Goal: Information Seeking & Learning: Learn about a topic

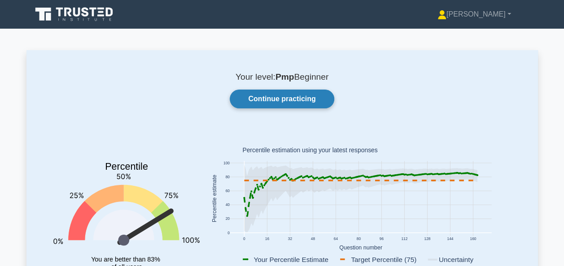
click at [271, 93] on link "Continue practicing" at bounding box center [282, 99] width 104 height 19
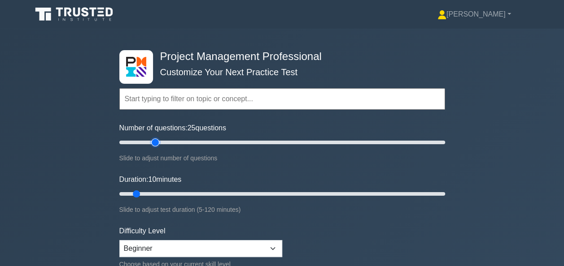
click at [154, 142] on input "Number of questions: 25 questions" at bounding box center [282, 142] width 326 height 11
click at [168, 141] on input "Number of questions: 35 questions" at bounding box center [282, 142] width 326 height 11
click at [187, 141] on input "Number of questions: 35 questions" at bounding box center [282, 142] width 326 height 11
type input "50"
click at [198, 139] on input "Number of questions: 50 questions" at bounding box center [282, 142] width 326 height 11
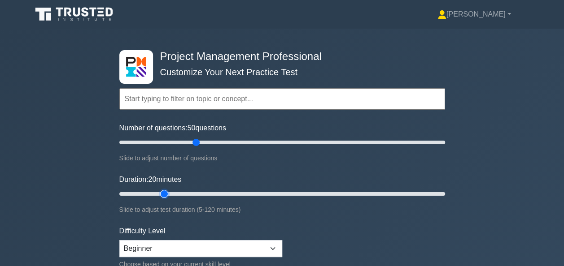
click at [161, 195] on input "Duration: 20 minutes" at bounding box center [282, 194] width 326 height 11
click at [182, 191] on input "Duration: 25 minutes" at bounding box center [282, 194] width 326 height 11
click at [203, 191] on input "Duration: 35 minutes" at bounding box center [282, 194] width 326 height 11
click at [232, 191] on input "Duration: 45 minutes" at bounding box center [282, 194] width 326 height 11
type input "50"
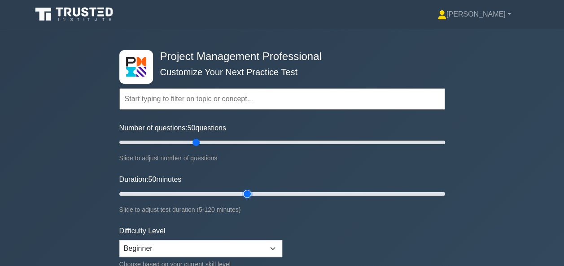
click at [248, 192] on input "Duration: 50 minutes" at bounding box center [282, 194] width 326 height 11
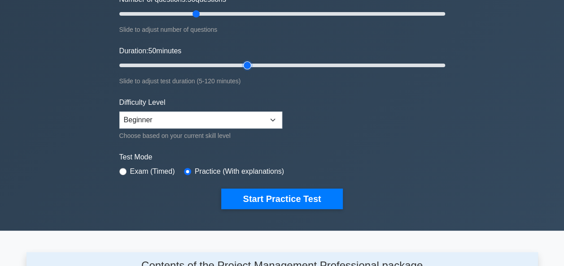
scroll to position [129, 0]
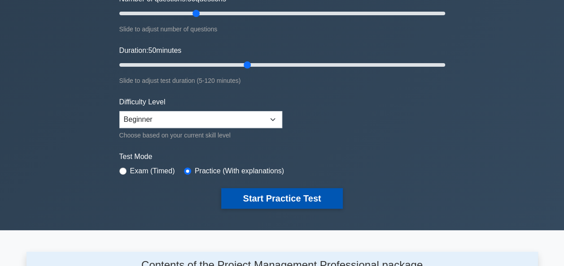
click at [293, 202] on button "Start Practice Test" at bounding box center [281, 198] width 121 height 21
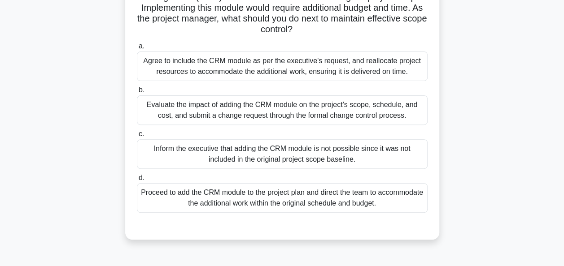
scroll to position [108, 0]
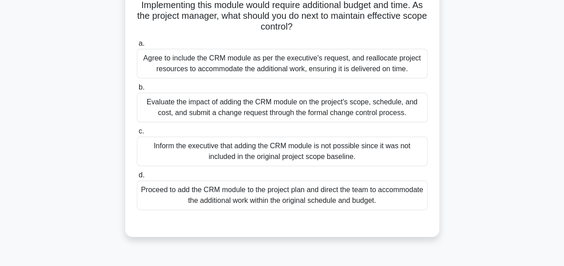
click at [281, 96] on div "Evaluate the impact of adding the CRM module on the project's scope, schedule, …" at bounding box center [282, 108] width 291 height 30
click at [137, 91] on input "b. Evaluate the impact of adding the CRM module on the project's scope, schedul…" at bounding box center [137, 88] width 0 height 6
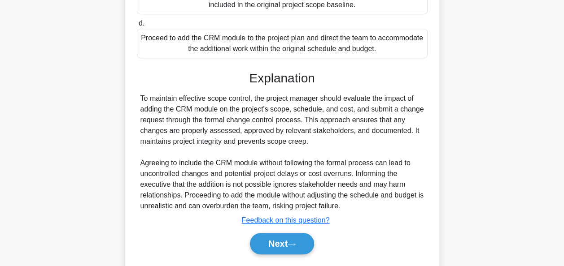
scroll to position [285, 0]
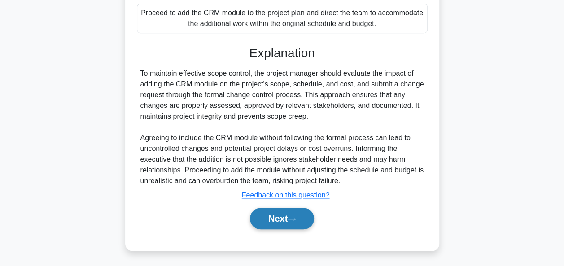
click at [270, 213] on button "Next" at bounding box center [282, 219] width 64 height 22
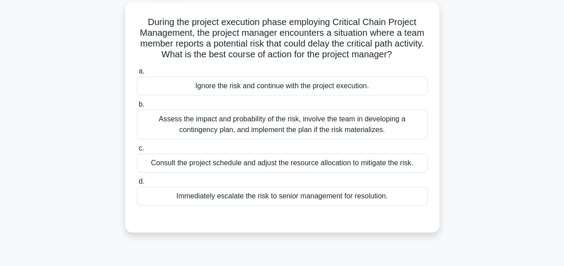
scroll to position [57, 0]
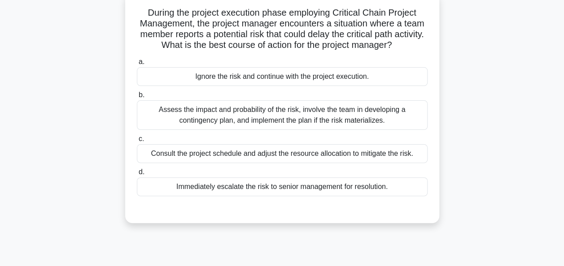
click at [255, 125] on div "Assess the impact and probability of the risk, involve the team in developing a…" at bounding box center [282, 115] width 291 height 30
click at [137, 98] on input "b. Assess the impact and probability of the risk, involve the team in developin…" at bounding box center [137, 95] width 0 height 6
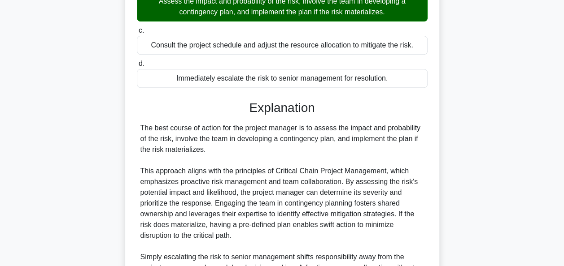
scroll to position [274, 0]
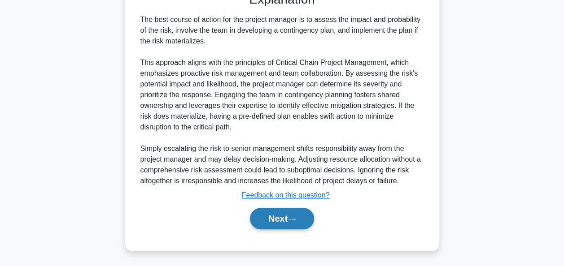
click at [270, 222] on button "Next" at bounding box center [282, 219] width 64 height 22
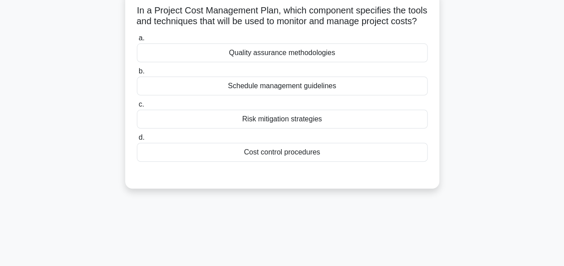
scroll to position [61, 0]
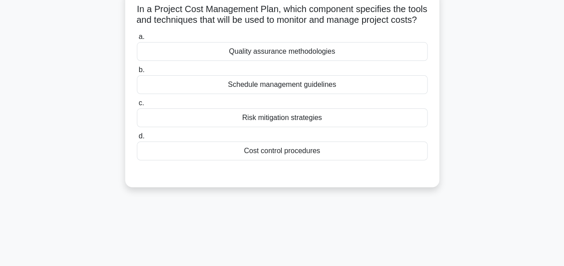
click at [273, 161] on div "Cost control procedures" at bounding box center [282, 151] width 291 height 19
click at [137, 139] on input "d. Cost control procedures" at bounding box center [137, 137] width 0 height 6
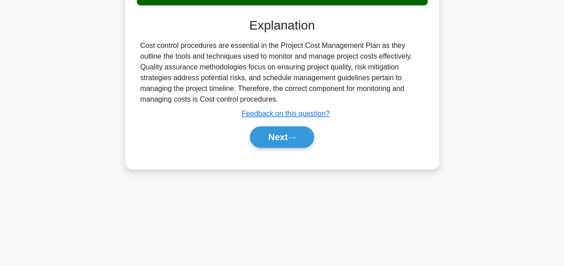
scroll to position [218, 0]
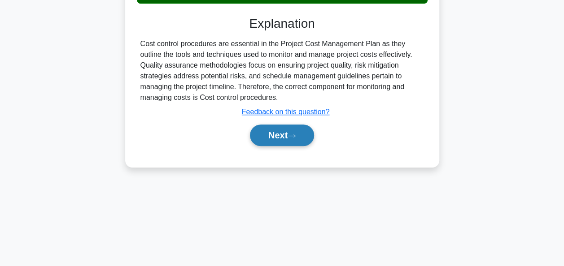
click at [271, 146] on button "Next" at bounding box center [282, 136] width 64 height 22
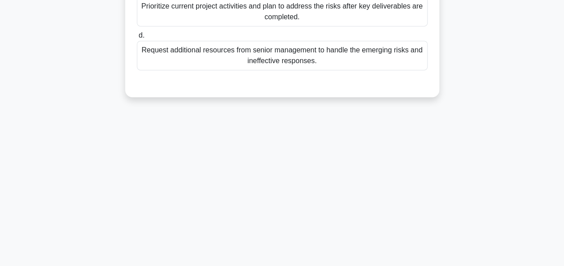
click at [271, 146] on div "47:25 Stop PMP Beginner 4/50 During a risk review meeting, the project manager …" at bounding box center [281, 38] width 511 height 448
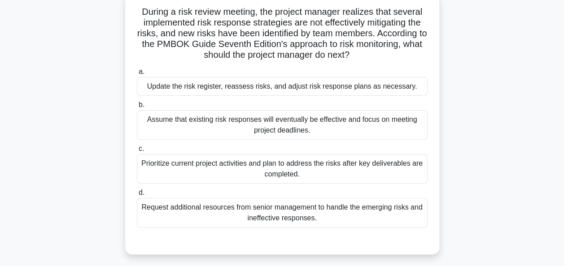
scroll to position [62, 0]
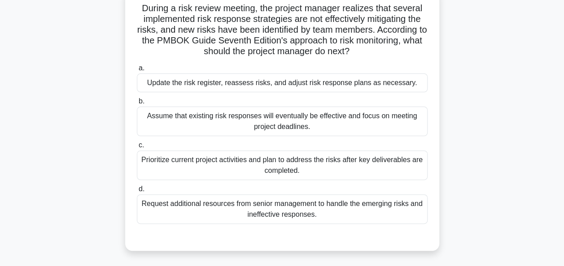
click at [277, 80] on div "Update the risk register, reassess risks, and adjust risk response plans as nec…" at bounding box center [282, 83] width 291 height 19
click at [137, 71] on input "a. Update the risk register, reassess risks, and adjust risk response plans as …" at bounding box center [137, 68] width 0 height 6
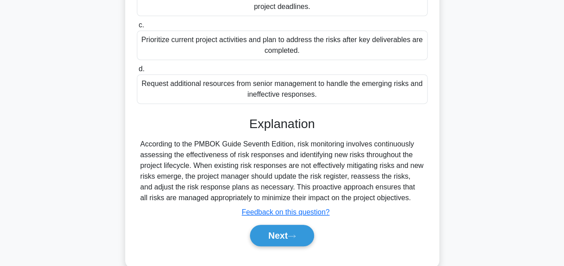
scroll to position [182, 0]
click at [264, 230] on button "Next" at bounding box center [282, 236] width 64 height 22
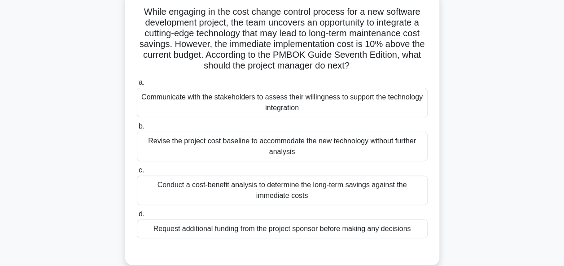
scroll to position [59, 0]
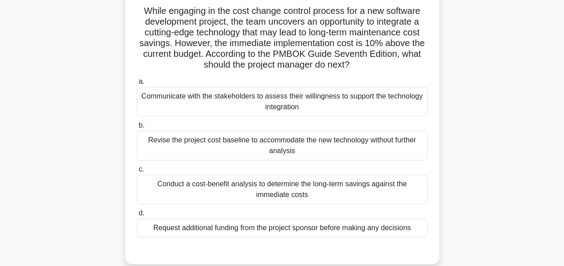
click at [252, 181] on div "Conduct a cost-benefit analysis to determine the long-term savings against the …" at bounding box center [282, 190] width 291 height 30
click at [137, 173] on input "c. Conduct a cost-benefit analysis to determine the long-term savings against t…" at bounding box center [137, 170] width 0 height 6
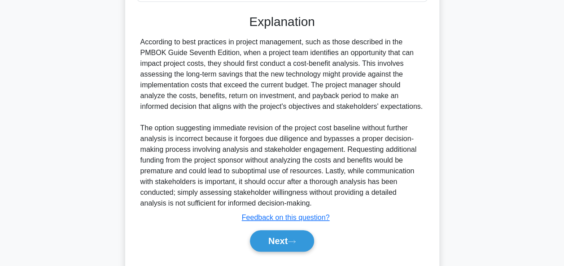
scroll to position [317, 0]
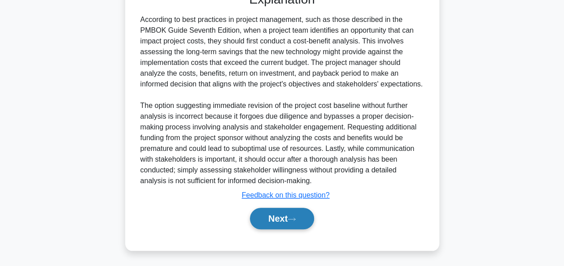
click at [272, 213] on button "Next" at bounding box center [282, 219] width 64 height 22
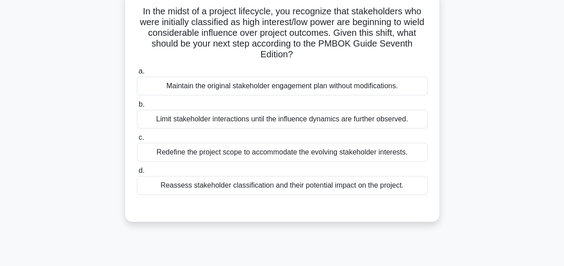
scroll to position [59, 0]
click at [234, 183] on div "Reassess stakeholder classification and their potential impact on the project." at bounding box center [282, 185] width 291 height 19
click at [137, 174] on input "d. Reassess stakeholder classification and their potential impact on the projec…" at bounding box center [137, 171] width 0 height 6
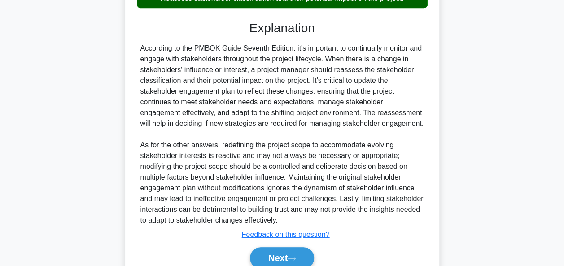
scroll to position [285, 0]
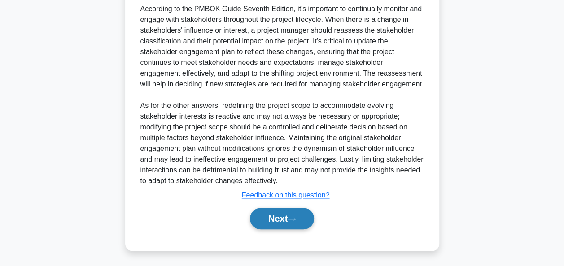
click at [271, 216] on button "Next" at bounding box center [282, 219] width 64 height 22
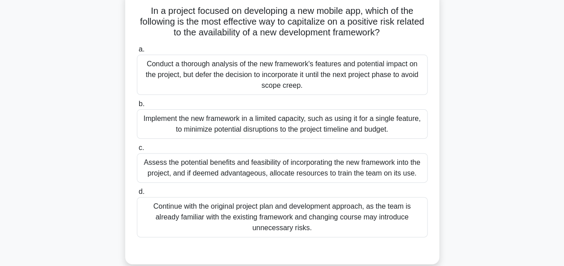
scroll to position [62, 0]
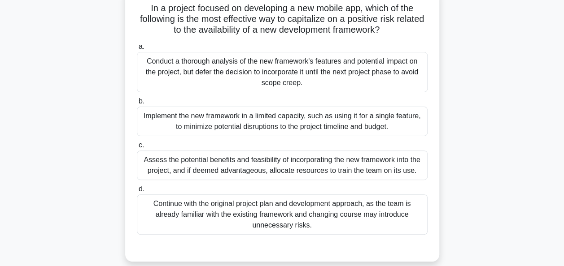
click at [269, 72] on div "Conduct a thorough analysis of the new framework's features and potential impac…" at bounding box center [282, 72] width 291 height 40
click at [137, 50] on input "a. Conduct a thorough analysis of the new framework's features and potential im…" at bounding box center [137, 47] width 0 height 6
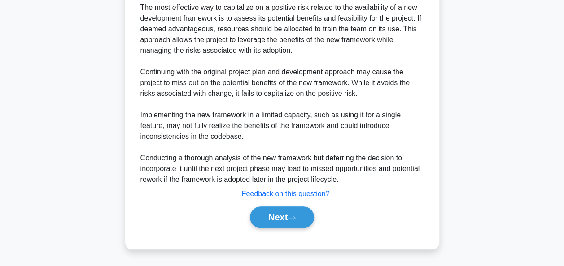
scroll to position [340, 0]
click at [279, 218] on button "Next" at bounding box center [282, 218] width 64 height 22
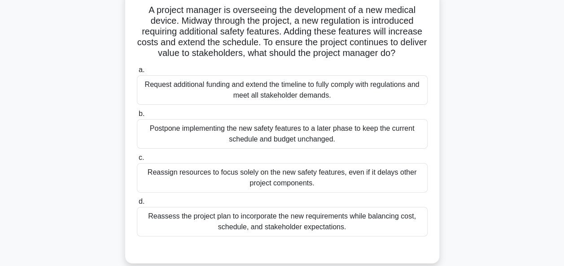
scroll to position [59, 0]
click at [248, 228] on div "Reassess the project plan to incorporate the new requirements while balancing c…" at bounding box center [282, 223] width 291 height 30
click at [137, 206] on input "d. Reassess the project plan to incorporate the new requirements while balancin…" at bounding box center [137, 203] width 0 height 6
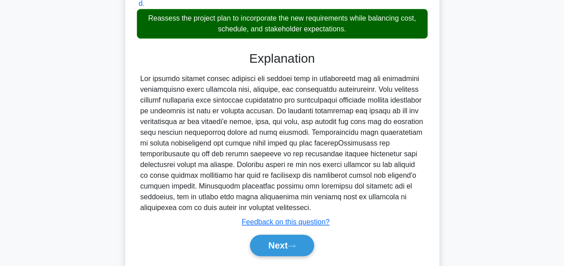
scroll to position [285, 0]
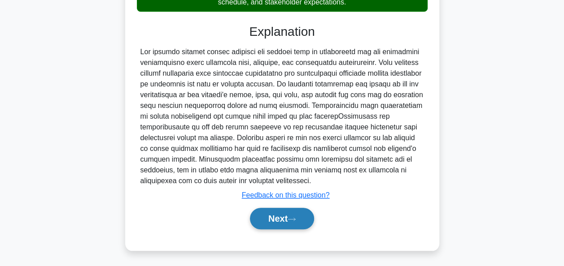
click at [270, 223] on button "Next" at bounding box center [282, 219] width 64 height 22
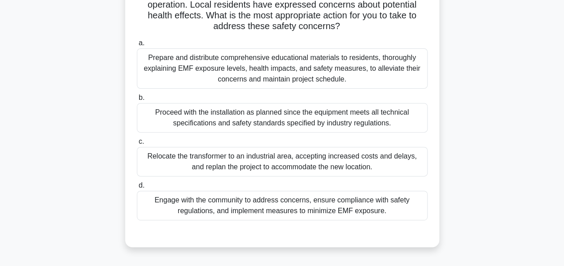
scroll to position [109, 0]
click at [243, 212] on div "Engage with the community to address concerns, ensure compliance with safety re…" at bounding box center [282, 206] width 291 height 30
click at [137, 189] on input "d. Engage with the community to address concerns, ensure compliance with safety…" at bounding box center [137, 186] width 0 height 6
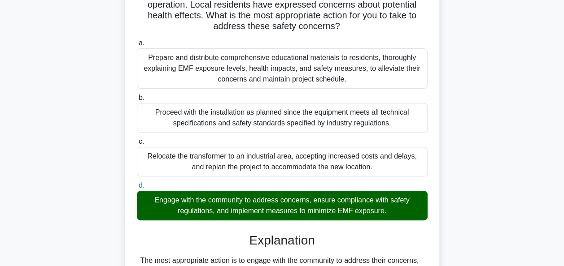
scroll to position [350, 0]
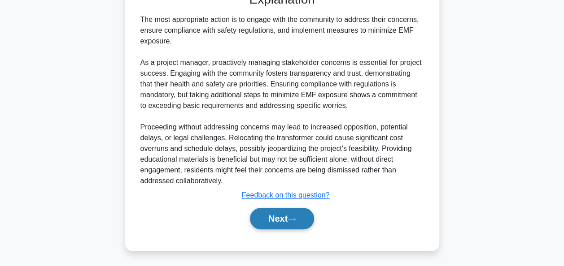
click at [266, 215] on button "Next" at bounding box center [282, 219] width 64 height 22
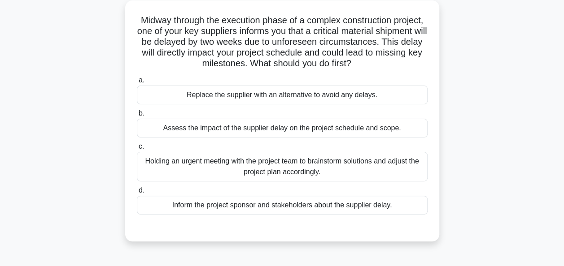
scroll to position [52, 0]
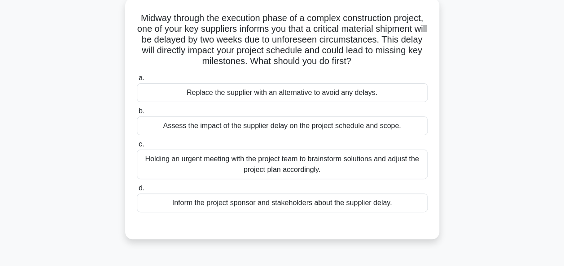
click at [259, 126] on div "Assess the impact of the supplier delay on the project schedule and scope." at bounding box center [282, 126] width 291 height 19
click at [137, 114] on input "b. Assess the impact of the supplier delay on the project schedule and scope." at bounding box center [137, 112] width 0 height 6
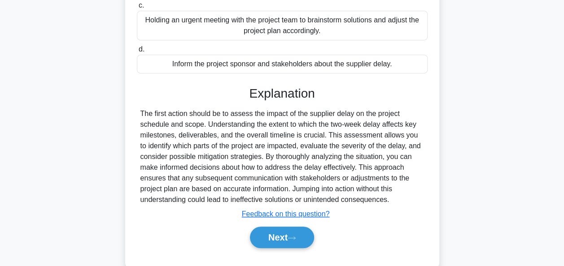
scroll to position [218, 0]
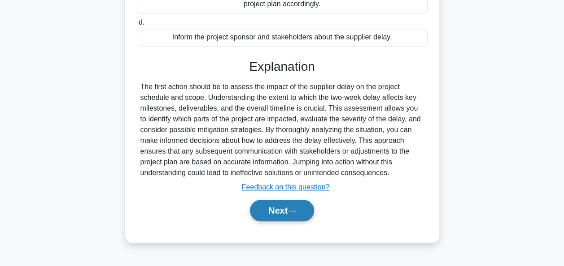
click at [273, 207] on button "Next" at bounding box center [282, 211] width 64 height 22
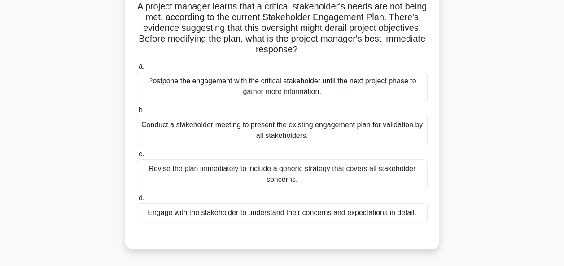
scroll to position [65, 0]
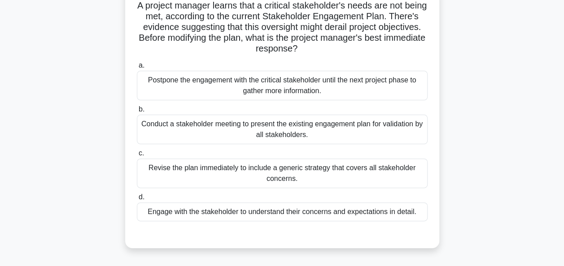
click at [242, 214] on div "Engage with the stakeholder to understand their concerns and expectations in de…" at bounding box center [282, 212] width 291 height 19
click at [137, 200] on input "d. Engage with the stakeholder to understand their concerns and expectations in…" at bounding box center [137, 198] width 0 height 6
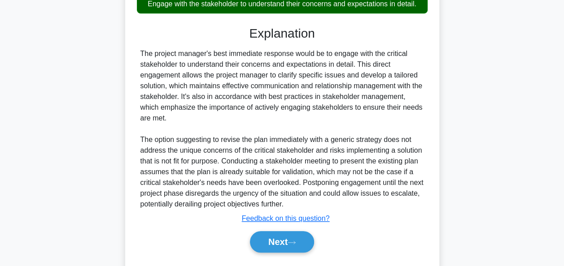
scroll to position [296, 0]
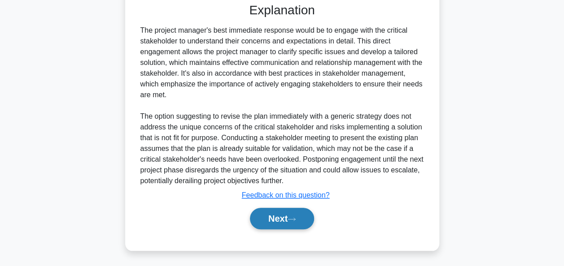
click at [274, 212] on button "Next" at bounding box center [282, 219] width 64 height 22
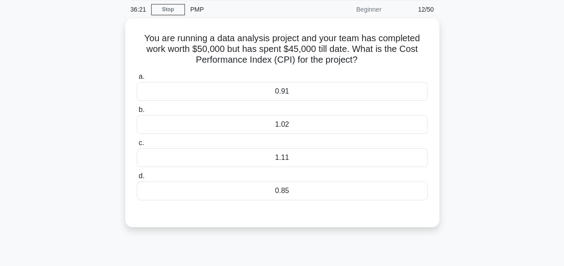
scroll to position [52, 0]
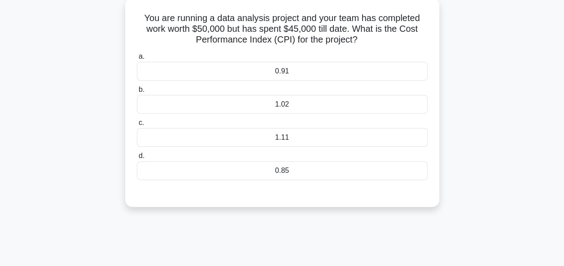
click at [281, 143] on div "1.11" at bounding box center [282, 137] width 291 height 19
click at [137, 126] on input "c. 1.11" at bounding box center [137, 123] width 0 height 6
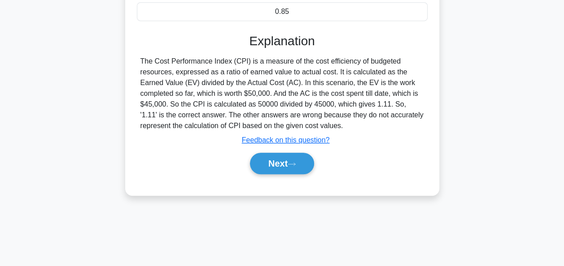
scroll to position [218, 0]
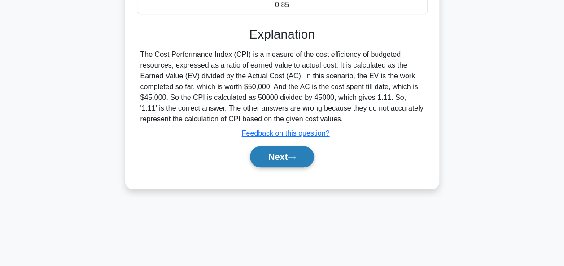
click at [273, 157] on button "Next" at bounding box center [282, 157] width 64 height 22
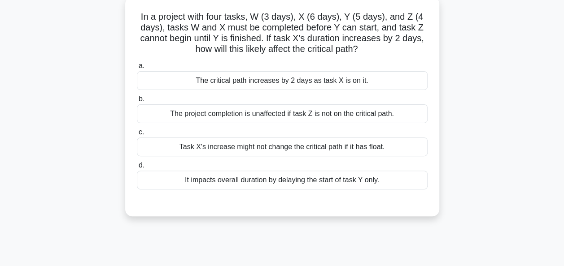
scroll to position [55, 0]
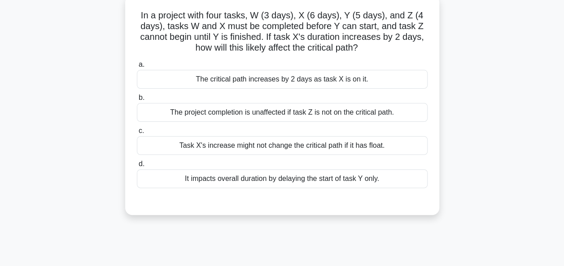
click at [320, 75] on div "The critical path increases by 2 days as task X is on it." at bounding box center [282, 79] width 291 height 19
click at [137, 68] on input "a. The critical path increases by 2 days as task X is on it." at bounding box center [137, 65] width 0 height 6
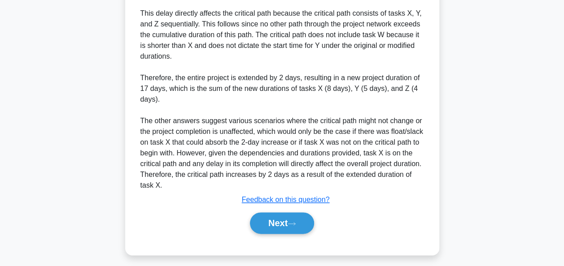
scroll to position [447, 0]
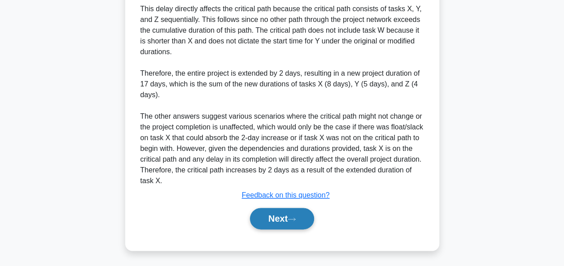
click at [281, 217] on button "Next" at bounding box center [282, 219] width 64 height 22
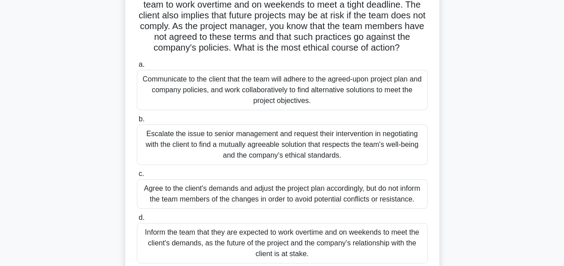
scroll to position [73, 0]
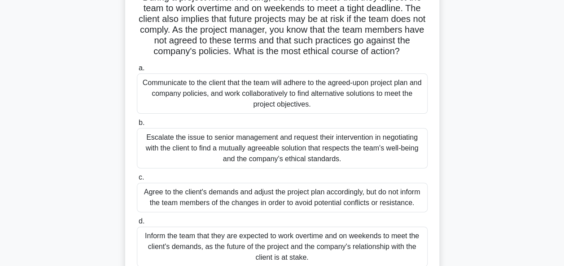
click at [273, 88] on div "Communicate to the client that the team will adhere to the agreed-upon project …" at bounding box center [282, 94] width 291 height 40
click at [137, 71] on input "a. Communicate to the client that the team will adhere to the agreed-upon proje…" at bounding box center [137, 68] width 0 height 6
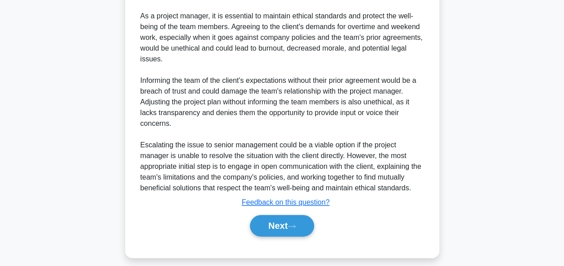
scroll to position [414, 0]
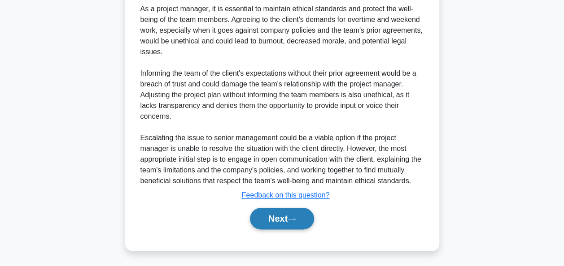
click at [268, 214] on button "Next" at bounding box center [282, 219] width 64 height 22
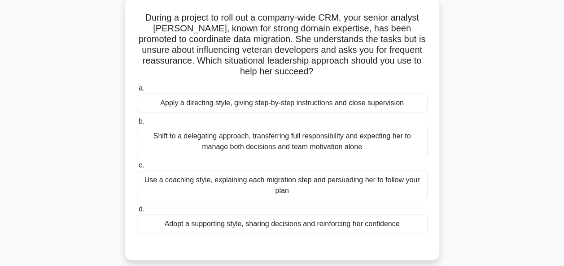
scroll to position [54, 0]
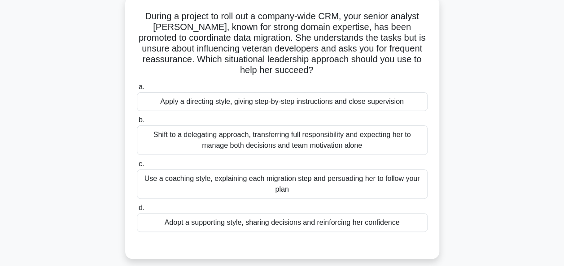
click at [225, 226] on div "Adopt a supporting style, sharing decisions and reinforcing her confidence" at bounding box center [282, 222] width 291 height 19
click at [137, 211] on input "d. Adopt a supporting style, sharing decisions and reinforcing her confidence" at bounding box center [137, 208] width 0 height 6
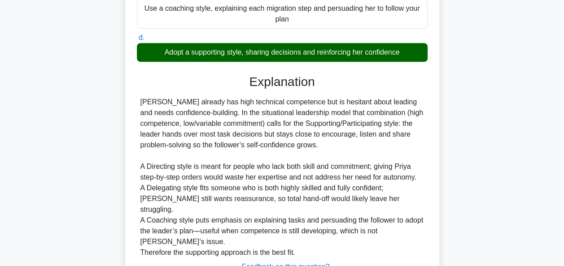
scroll to position [274, 0]
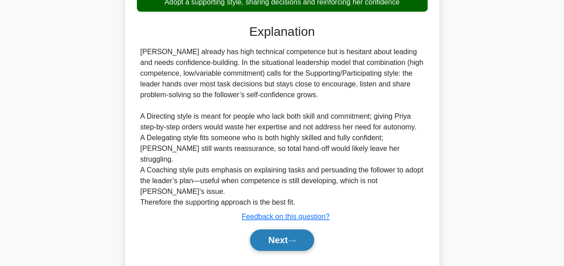
click at [283, 230] on button "Next" at bounding box center [282, 241] width 64 height 22
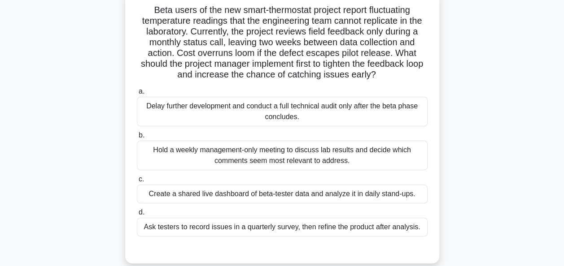
scroll to position [59, 0]
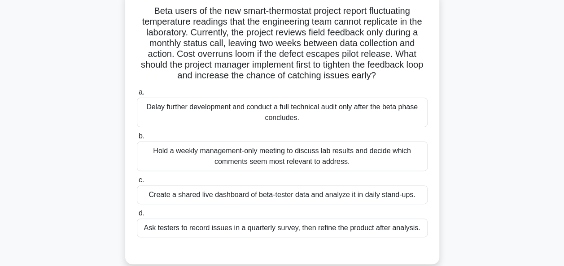
click at [253, 196] on div "Create a shared live dashboard of beta-tester data and analyze it in daily stan…" at bounding box center [282, 195] width 291 height 19
click at [137, 183] on input "c. Create a shared live dashboard of beta-tester data and analyze it in daily s…" at bounding box center [137, 181] width 0 height 6
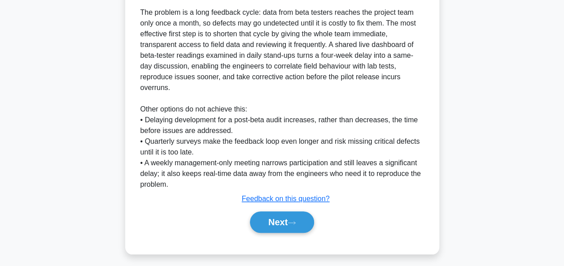
scroll to position [328, 0]
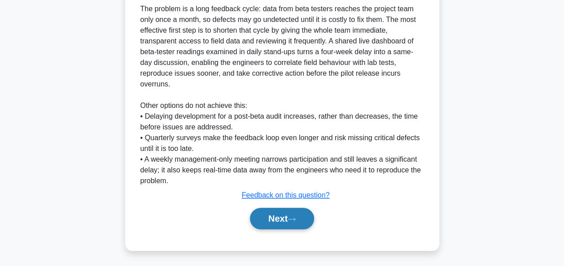
click at [270, 218] on button "Next" at bounding box center [282, 219] width 64 height 22
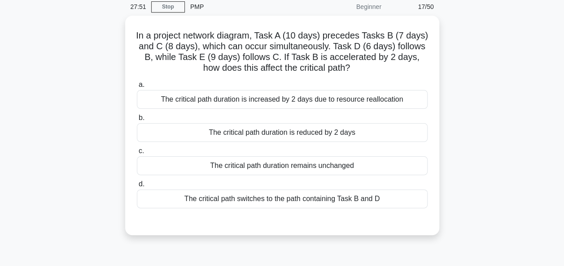
scroll to position [52, 0]
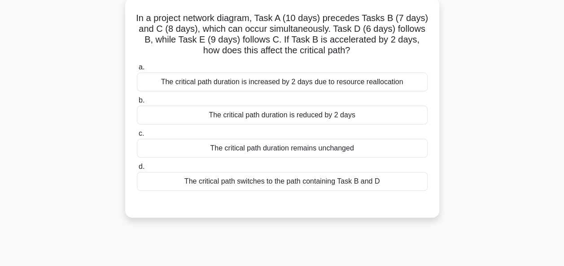
click at [262, 85] on div "The critical path duration is increased by 2 days due to resource reallocation" at bounding box center [282, 82] width 291 height 19
click at [137, 70] on input "a. The critical path duration is increased by 2 days due to resource reallocati…" at bounding box center [137, 68] width 0 height 6
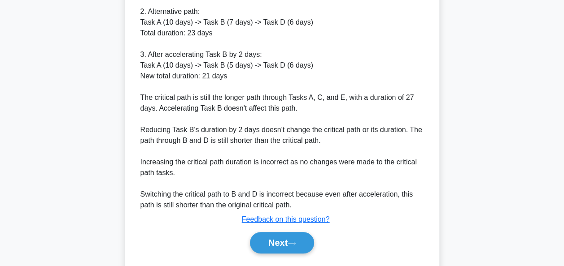
scroll to position [362, 0]
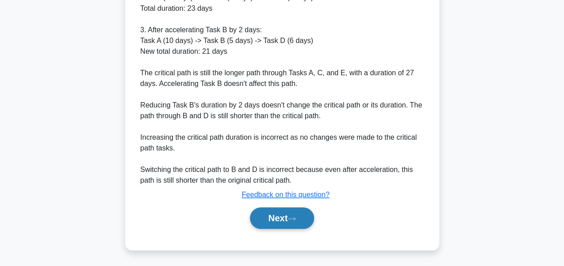
click at [274, 212] on button "Next" at bounding box center [282, 219] width 64 height 22
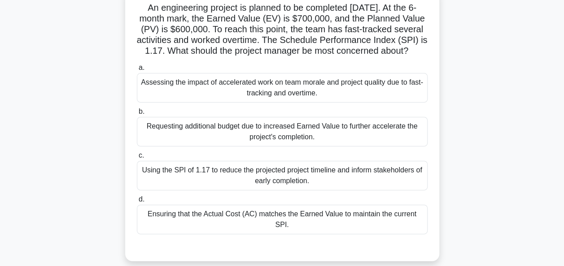
scroll to position [64, 0]
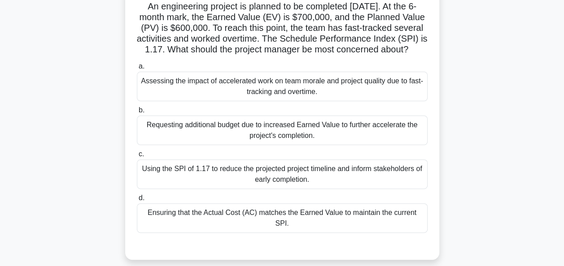
click at [279, 101] on div "Assessing the impact of accelerated work on team morale and project quality due…" at bounding box center [282, 87] width 291 height 30
click at [137, 70] on input "a. Assessing the impact of accelerated work on team morale and project quality …" at bounding box center [137, 67] width 0 height 6
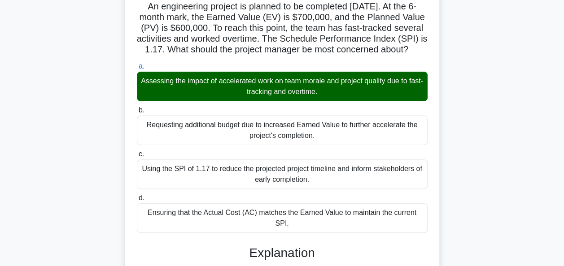
click at [279, 101] on div "Assessing the impact of accelerated work on team morale and project quality due…" at bounding box center [282, 87] width 291 height 30
click at [137, 70] on input "a. Assessing the impact of accelerated work on team morale and project quality …" at bounding box center [137, 67] width 0 height 6
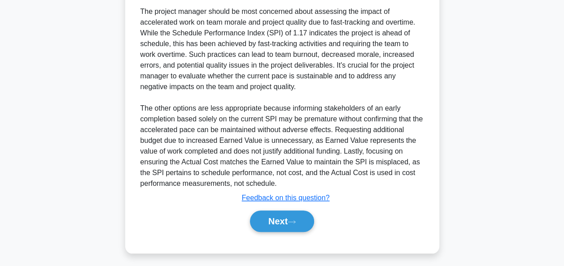
scroll to position [328, 0]
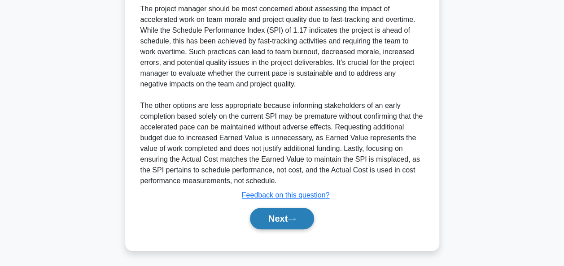
click at [279, 213] on button "Next" at bounding box center [282, 219] width 64 height 22
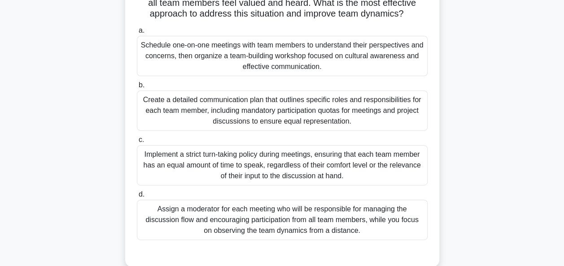
scroll to position [124, 0]
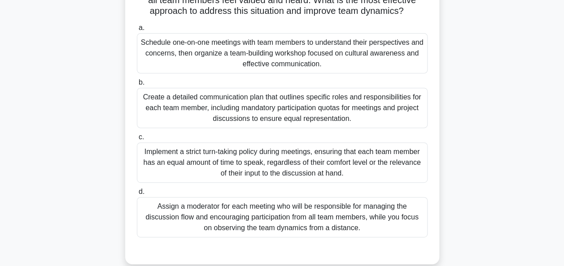
click at [252, 57] on div "Schedule one-on-one meetings with team members to understand their perspectives…" at bounding box center [282, 53] width 291 height 40
click at [137, 31] on input "a. Schedule one-on-one meetings with team members to understand their perspecti…" at bounding box center [137, 28] width 0 height 6
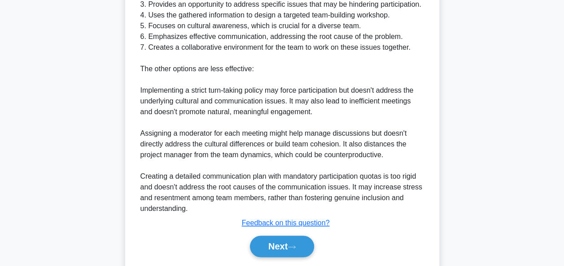
scroll to position [533, 0]
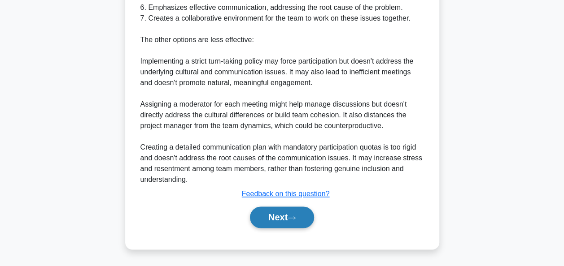
click at [267, 217] on button "Next" at bounding box center [282, 218] width 64 height 22
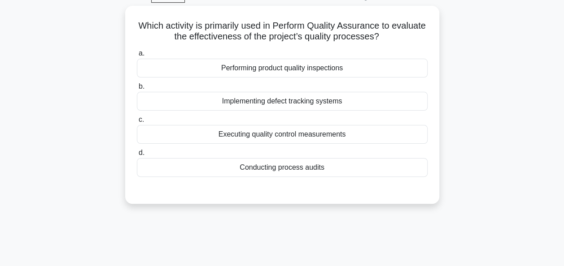
scroll to position [47, 0]
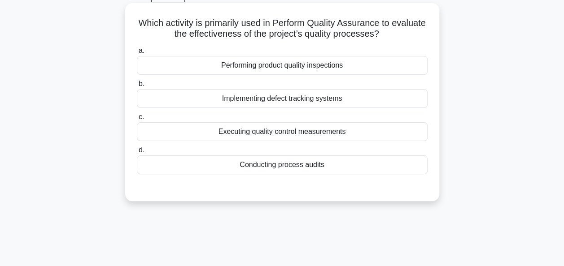
click at [261, 164] on div "Conducting process audits" at bounding box center [282, 165] width 291 height 19
click at [137, 153] on input "d. Conducting process audits" at bounding box center [137, 151] width 0 height 6
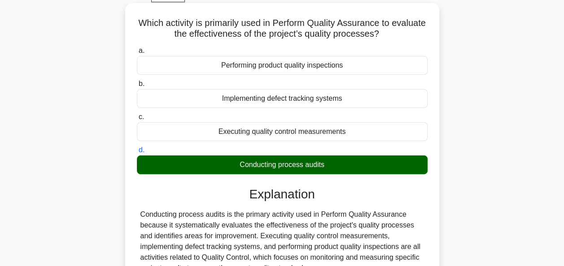
scroll to position [218, 0]
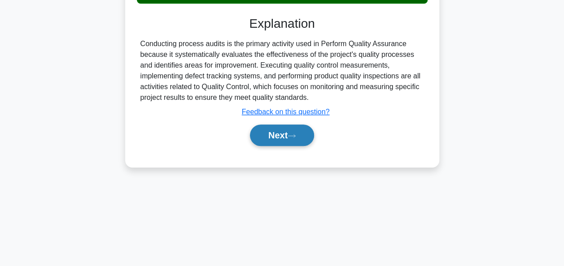
click at [270, 139] on button "Next" at bounding box center [282, 136] width 64 height 22
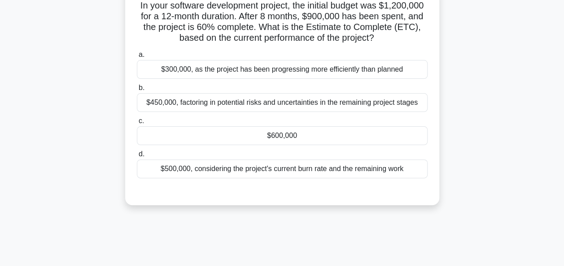
scroll to position [66, 0]
click at [352, 229] on div "21:59 Stop PMP Beginner 21/50 In your software development project, the initial…" at bounding box center [281, 190] width 511 height 448
click at [447, 126] on div "In your software development project, the initial budget was $1,200,000 for a 1…" at bounding box center [281, 101] width 511 height 230
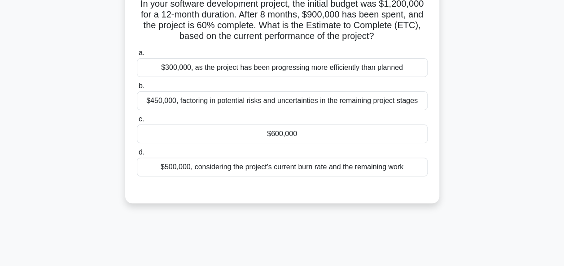
click at [338, 167] on div "$500,000, considering the project's current burn rate and the remaining work" at bounding box center [282, 167] width 291 height 19
click at [137, 156] on input "d. $500,000, considering the project's current burn rate and the remaining work" at bounding box center [137, 153] width 0 height 6
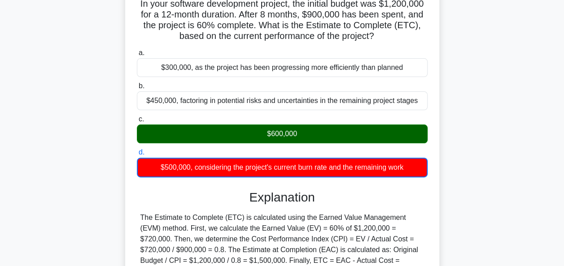
scroll to position [218, 0]
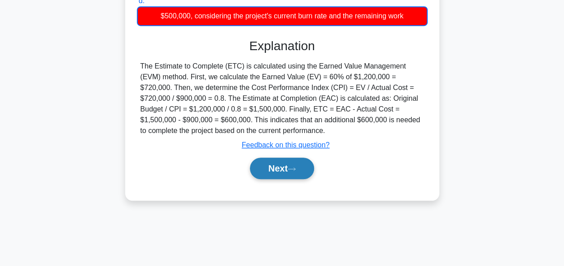
click at [276, 161] on button "Next" at bounding box center [282, 169] width 64 height 22
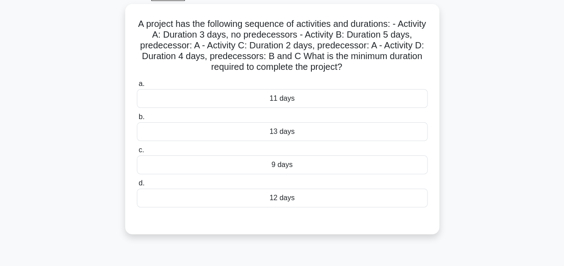
scroll to position [49, 0]
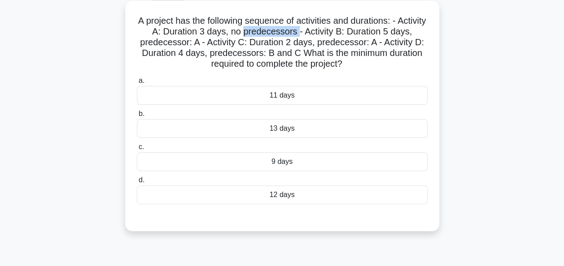
drag, startPoint x: 271, startPoint y: 33, endPoint x: 326, endPoint y: 37, distance: 55.3
click at [326, 37] on h5 "A project has the following sequence of activities and durations: - Activity A:…" at bounding box center [282, 42] width 292 height 55
drag, startPoint x: 326, startPoint y: 37, endPoint x: 311, endPoint y: 30, distance: 16.5
copy h5 "predecessors"
click at [277, 96] on div "11 days" at bounding box center [282, 95] width 291 height 19
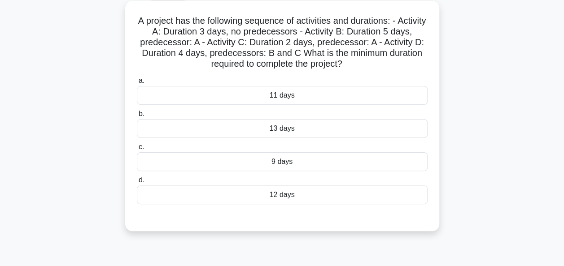
click at [137, 84] on input "a. 11 days" at bounding box center [137, 81] width 0 height 6
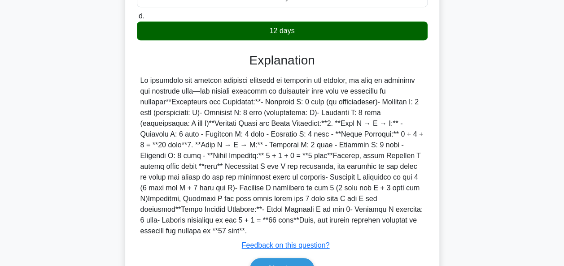
scroll to position [254, 0]
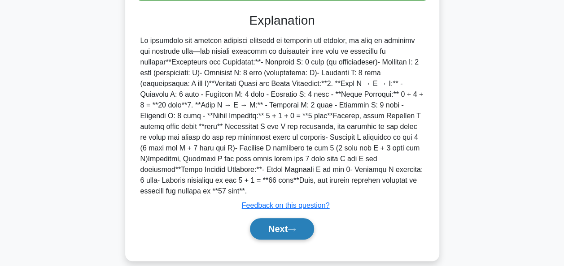
click at [276, 218] on button "Next" at bounding box center [282, 229] width 64 height 22
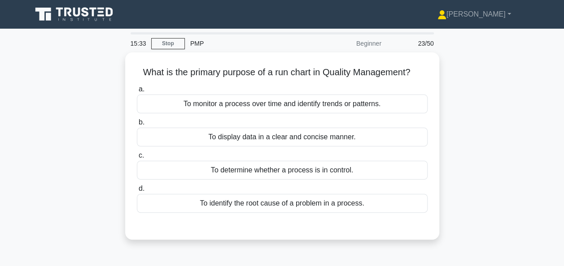
scroll to position [39, 0]
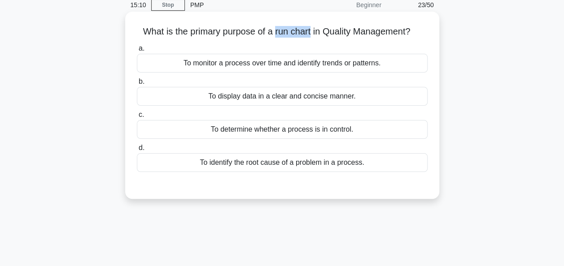
drag, startPoint x: 274, startPoint y: 33, endPoint x: 312, endPoint y: 30, distance: 38.6
click at [312, 30] on h5 "What is the primary purpose of a run chart in Quality Management? .spinner_0XTQ…" at bounding box center [282, 32] width 292 height 12
drag, startPoint x: 312, startPoint y: 30, endPoint x: 291, endPoint y: 32, distance: 21.6
copy h5 "run chart"
click at [262, 61] on div "To monitor a process over time and identify trends or patterns." at bounding box center [282, 63] width 291 height 19
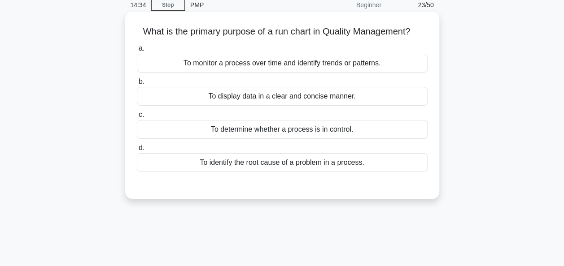
click at [137, 52] on input "a. To monitor a process over time and identify trends or patterns." at bounding box center [137, 49] width 0 height 6
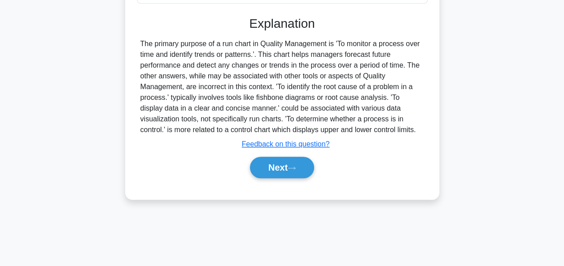
scroll to position [218, 0]
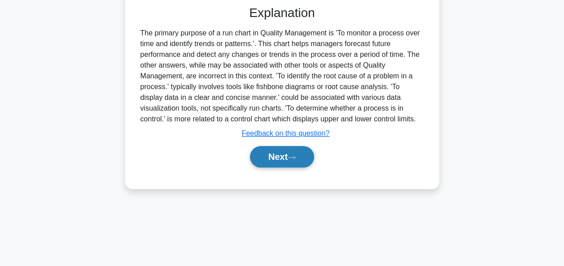
click at [272, 155] on button "Next" at bounding box center [282, 157] width 64 height 22
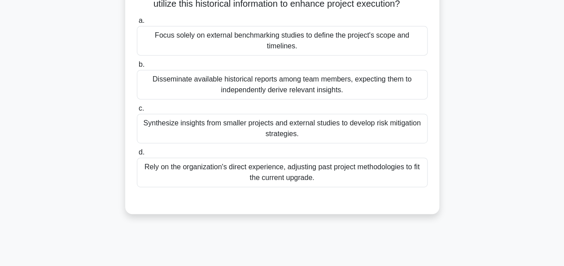
scroll to position [164, 0]
click at [264, 185] on div "Rely on the organization's direct experience, adjusting past project methodolog…" at bounding box center [282, 172] width 291 height 30
click at [137, 155] on input "d. Rely on the organization's direct experience, adjusting past project methodo…" at bounding box center [137, 152] width 0 height 6
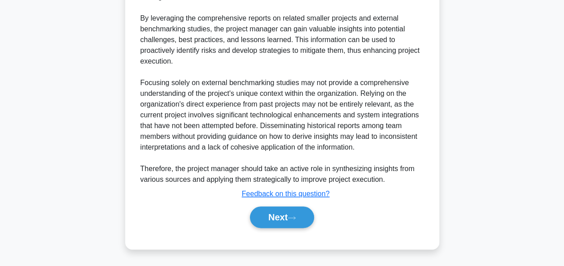
scroll to position [426, 0]
click at [278, 220] on button "Next" at bounding box center [282, 218] width 64 height 22
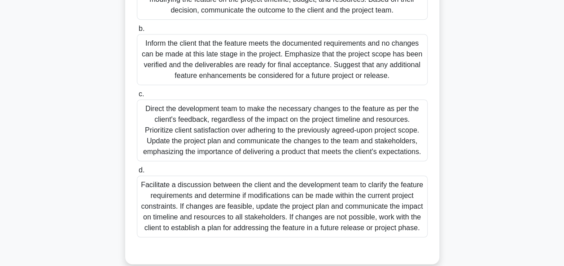
scroll to position [267, 0]
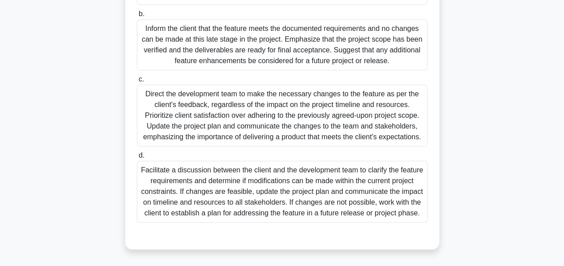
click at [262, 189] on div "Facilitate a discussion between the client and the development team to clarify …" at bounding box center [282, 192] width 291 height 62
click at [137, 159] on input "d. Facilitate a discussion between the client and the development team to clari…" at bounding box center [137, 156] width 0 height 6
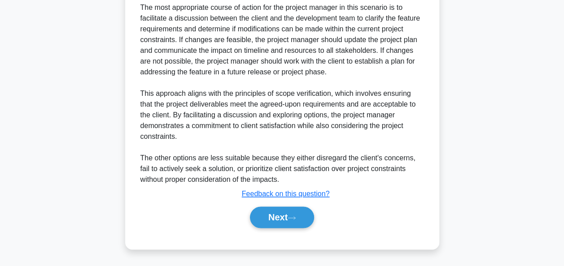
scroll to position [533, 0]
click at [274, 222] on button "Next" at bounding box center [282, 218] width 64 height 22
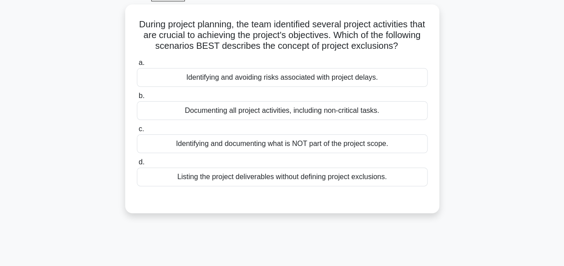
scroll to position [48, 0]
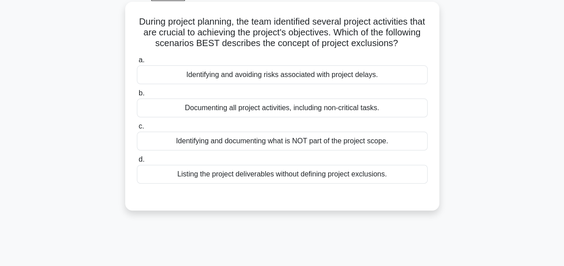
click at [295, 117] on div "Documenting all project activities, including non-critical tasks." at bounding box center [282, 108] width 291 height 19
click at [137, 96] on input "b. Documenting all project activities, including non-critical tasks." at bounding box center [137, 94] width 0 height 6
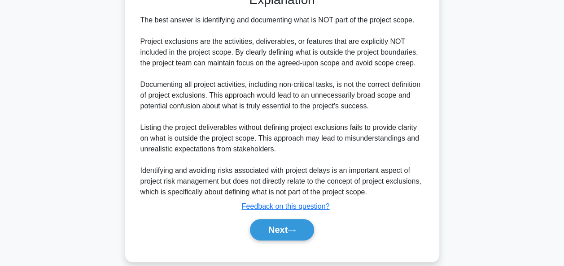
scroll to position [276, 0]
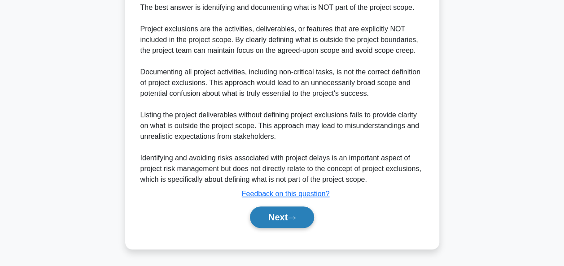
click at [282, 227] on button "Next" at bounding box center [282, 218] width 64 height 22
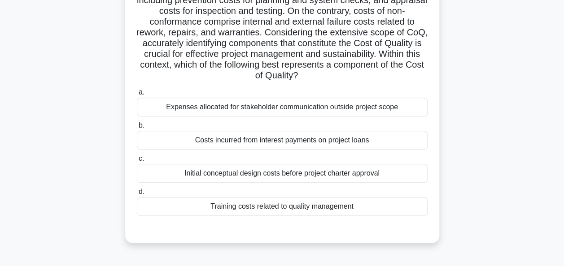
scroll to position [131, 0]
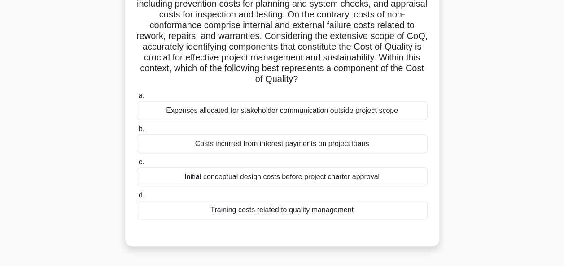
click at [289, 210] on div "Training costs related to quality management" at bounding box center [282, 210] width 291 height 19
click at [137, 199] on input "d. Training costs related to quality management" at bounding box center [137, 196] width 0 height 6
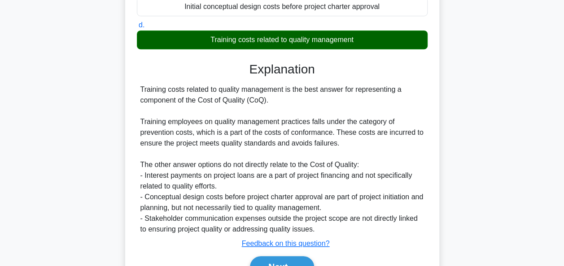
scroll to position [350, 0]
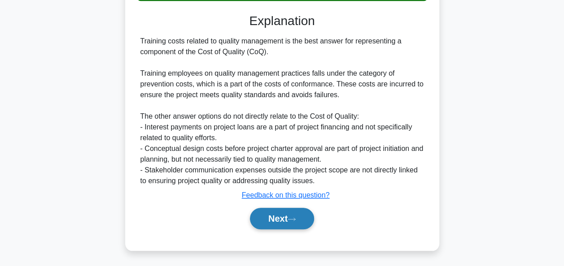
click at [287, 216] on button "Next" at bounding box center [282, 219] width 64 height 22
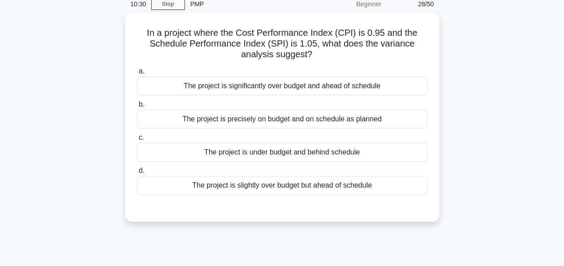
scroll to position [45, 0]
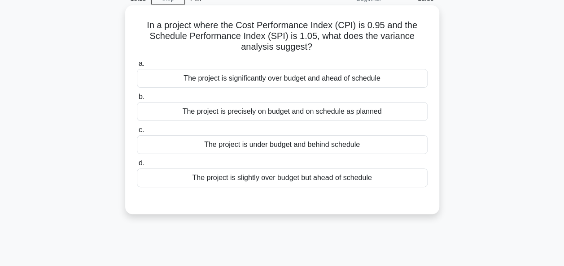
click at [307, 79] on div "The project is significantly over budget and ahead of schedule" at bounding box center [282, 78] width 291 height 19
click at [137, 67] on input "a. The project is significantly over budget and ahead of schedule" at bounding box center [137, 64] width 0 height 6
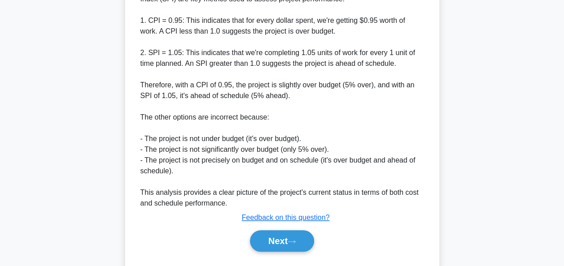
scroll to position [330, 0]
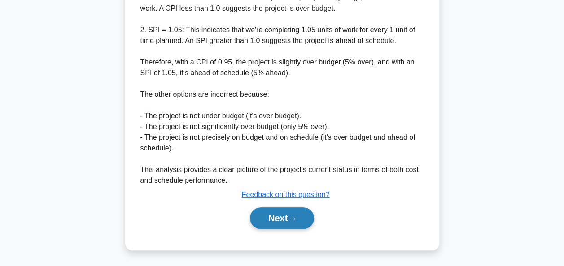
click at [284, 212] on button "Next" at bounding box center [282, 219] width 64 height 22
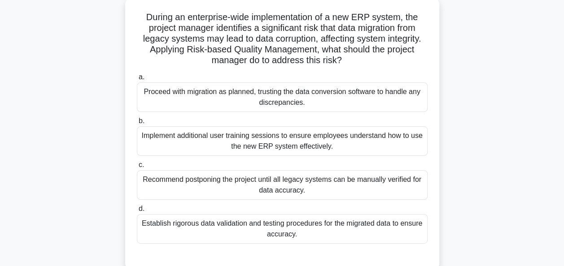
scroll to position [56, 0]
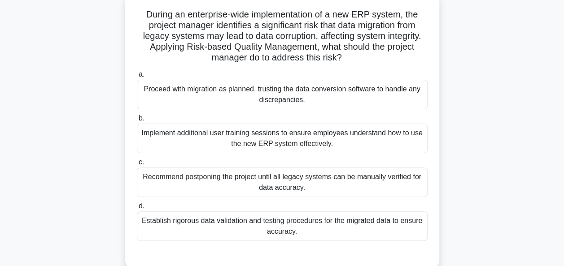
click at [291, 143] on div "Implement additional user training sessions to ensure employees understand how …" at bounding box center [282, 139] width 291 height 30
click at [137, 122] on input "b. Implement additional user training sessions to ensure employees understand h…" at bounding box center [137, 119] width 0 height 6
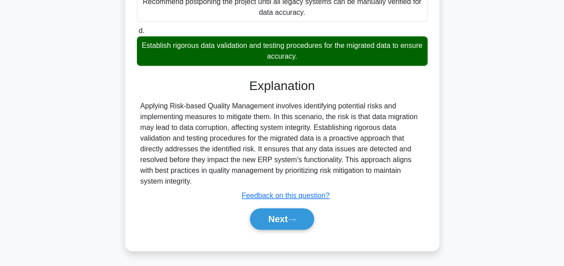
scroll to position [233, 0]
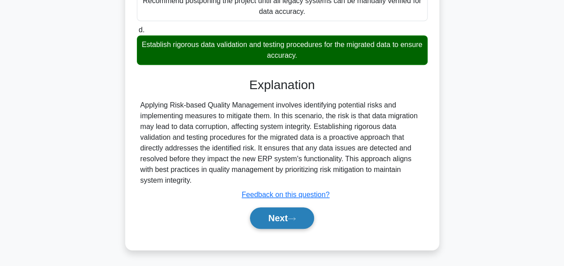
click at [277, 220] on button "Next" at bounding box center [282, 219] width 64 height 22
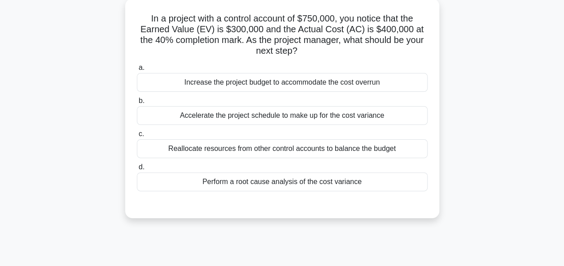
scroll to position [57, 0]
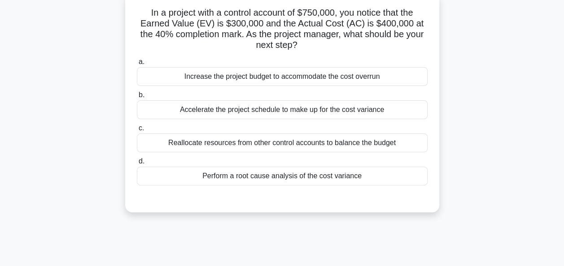
click at [271, 173] on div "Perform a root cause analysis of the cost variance" at bounding box center [282, 176] width 291 height 19
click at [137, 165] on input "d. Perform a root cause analysis of the cost variance" at bounding box center [137, 162] width 0 height 6
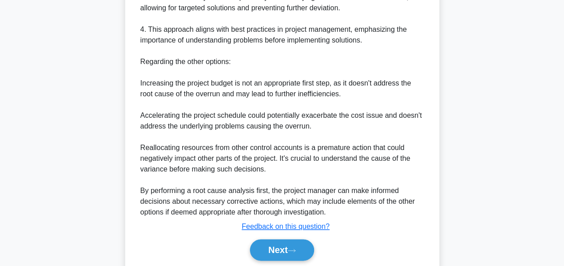
scroll to position [436, 0]
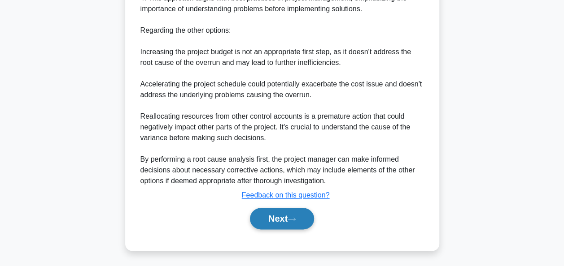
click at [273, 213] on button "Next" at bounding box center [282, 219] width 64 height 22
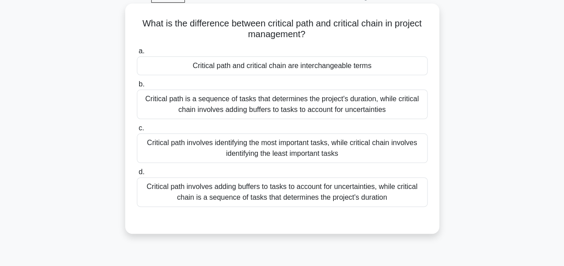
scroll to position [49, 0]
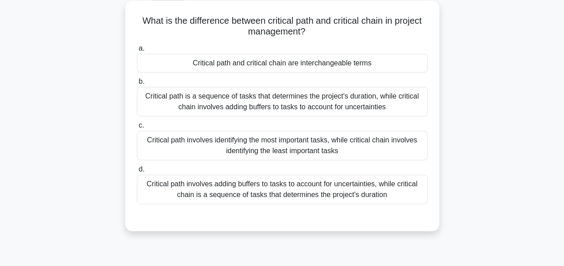
click at [270, 105] on div "Critical path is a sequence of tasks that determines the project's duration, wh…" at bounding box center [282, 102] width 291 height 30
click at [137, 85] on input "b. Critical path is a sequence of tasks that determines the project's duration,…" at bounding box center [137, 82] width 0 height 6
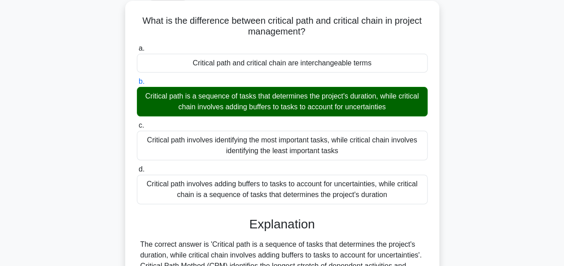
scroll to position [218, 0]
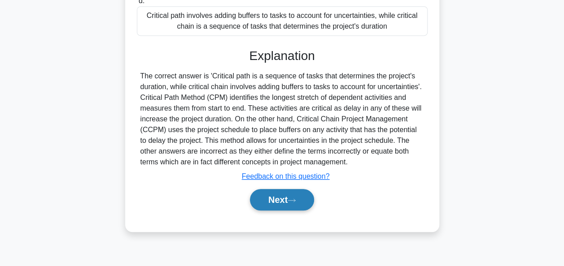
click at [269, 194] on button "Next" at bounding box center [282, 200] width 64 height 22
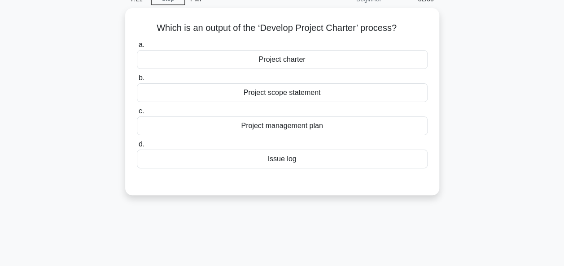
scroll to position [45, 0]
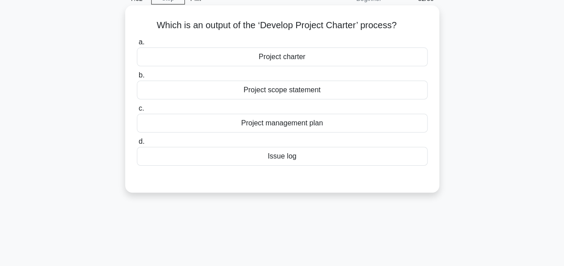
click at [272, 58] on div "Project charter" at bounding box center [282, 57] width 291 height 19
click at [137, 45] on input "a. Project charter" at bounding box center [137, 42] width 0 height 6
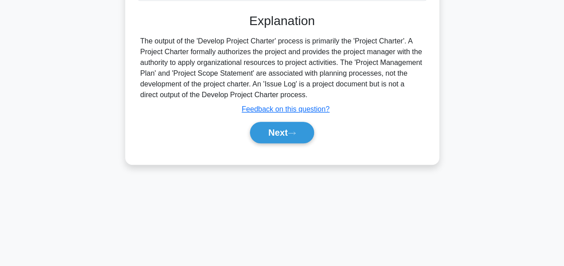
scroll to position [218, 0]
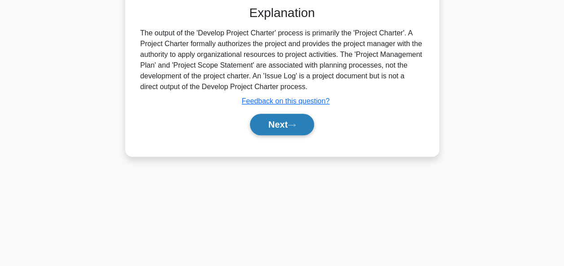
click at [275, 123] on button "Next" at bounding box center [282, 125] width 64 height 22
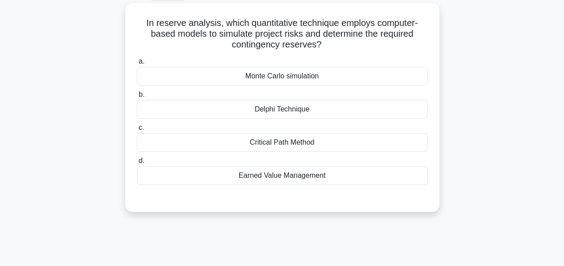
scroll to position [53, 0]
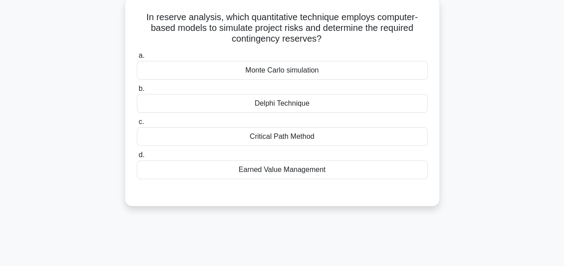
drag, startPoint x: 240, startPoint y: 69, endPoint x: 319, endPoint y: 70, distance: 78.9
click at [319, 70] on div "Monte Carlo simulation" at bounding box center [282, 70] width 291 height 19
drag, startPoint x: 319, startPoint y: 70, endPoint x: 288, endPoint y: 71, distance: 31.4
copy div "Monte Carlo simulation"
click at [255, 107] on div "Delphi Technique" at bounding box center [282, 103] width 291 height 19
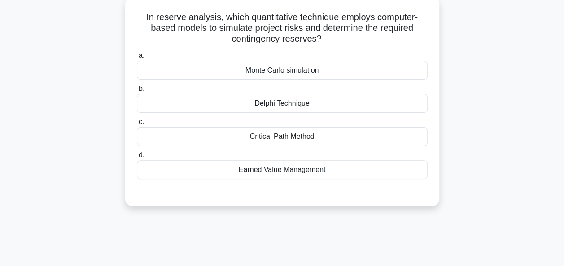
click at [137, 92] on input "b. Delphi Technique" at bounding box center [137, 89] width 0 height 6
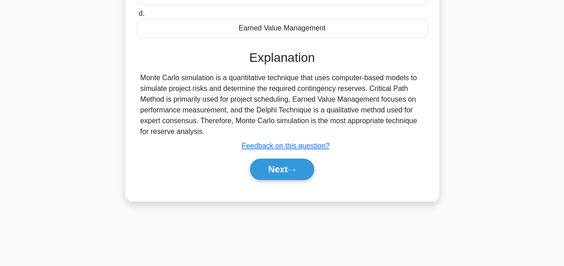
scroll to position [218, 0]
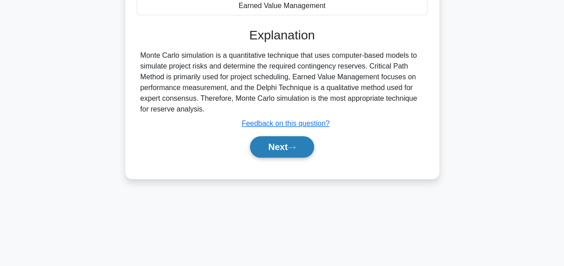
click at [279, 149] on button "Next" at bounding box center [282, 147] width 64 height 22
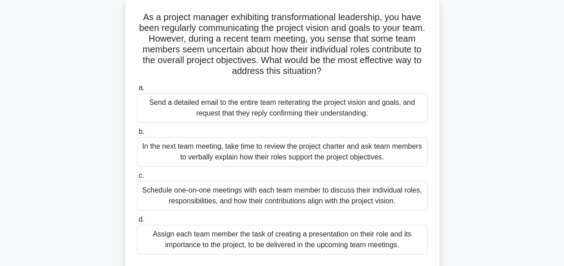
scroll to position [73, 0]
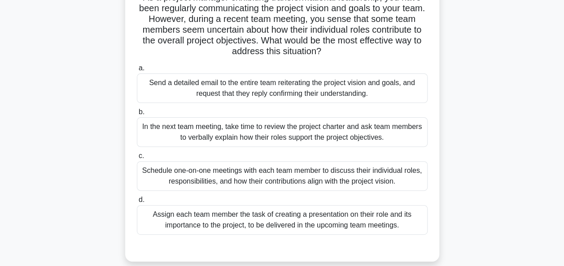
click at [265, 170] on div "Schedule one-on-one meetings with each team member to discuss their individual …" at bounding box center [282, 176] width 291 height 30
click at [137, 159] on input "c. Schedule one-on-one meetings with each team member to discuss their individu…" at bounding box center [137, 156] width 0 height 6
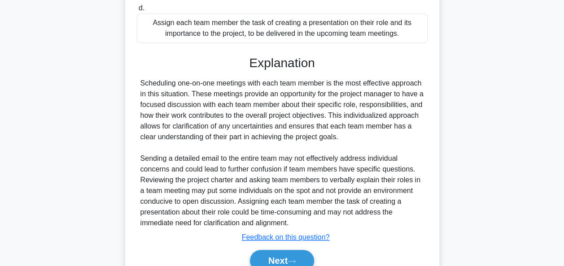
scroll to position [307, 0]
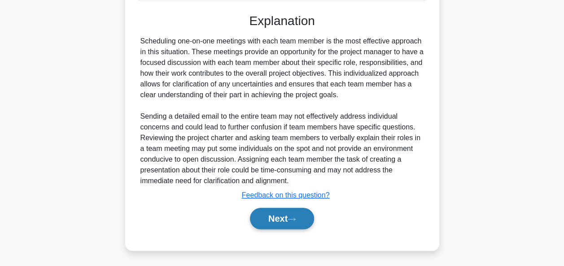
click at [276, 215] on button "Next" at bounding box center [282, 219] width 64 height 22
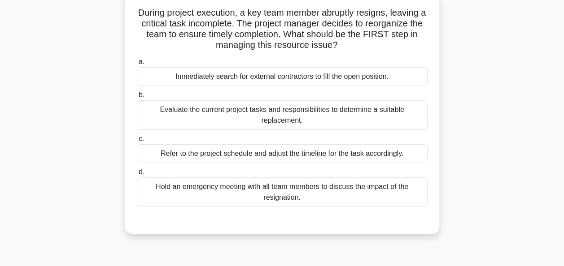
scroll to position [58, 0]
click at [279, 116] on div "Evaluate the current project tasks and responsibilities to determine a suitable…" at bounding box center [282, 115] width 291 height 30
click at [137, 98] on input "b. Evaluate the current project tasks and responsibilities to determine a suita…" at bounding box center [137, 95] width 0 height 6
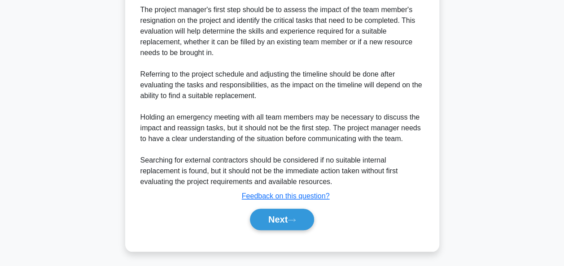
scroll to position [328, 0]
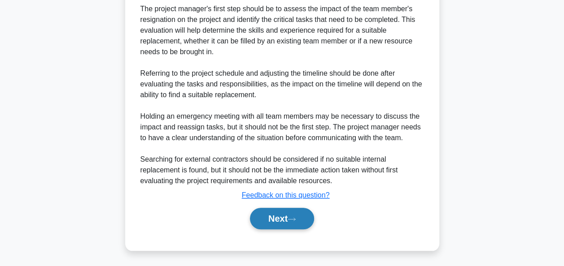
click at [282, 213] on button "Next" at bounding box center [282, 219] width 64 height 22
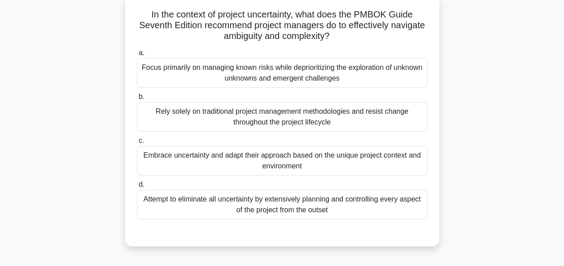
scroll to position [56, 0]
click at [275, 206] on div "Attempt to eliminate all uncertainty by extensively planning and controlling ev…" at bounding box center [282, 205] width 291 height 30
click at [137, 188] on input "d. Attempt to eliminate all uncertainty by extensively planning and controlling…" at bounding box center [137, 185] width 0 height 6
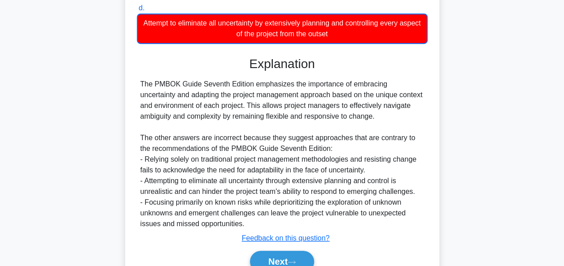
scroll to position [276, 0]
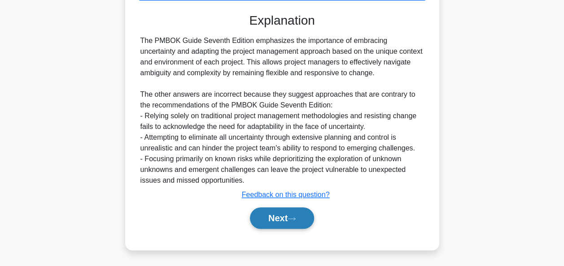
click at [275, 213] on button "Next" at bounding box center [282, 219] width 64 height 22
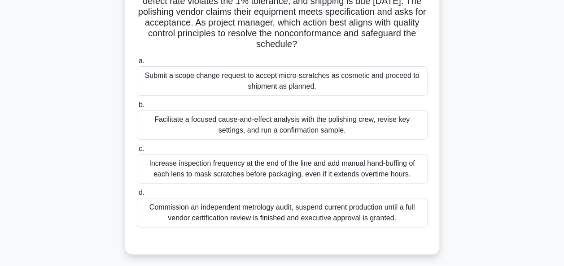
scroll to position [104, 0]
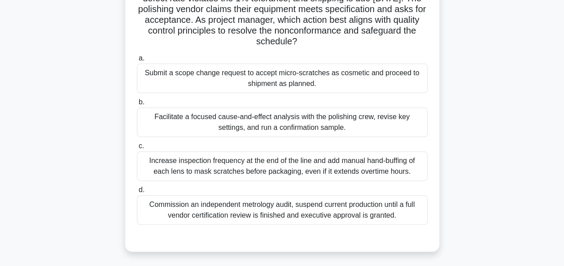
click at [270, 213] on div "Commission an independent metrology audit, suspend current production until a f…" at bounding box center [282, 211] width 291 height 30
click at [137, 193] on input "d. Commission an independent metrology audit, suspend current production until …" at bounding box center [137, 190] width 0 height 6
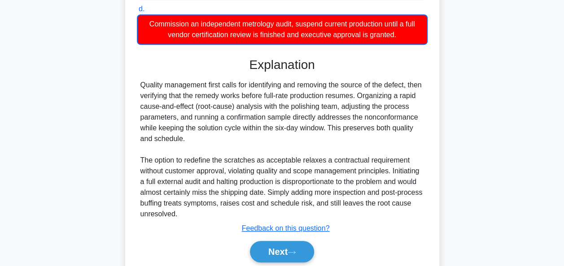
scroll to position [319, 0]
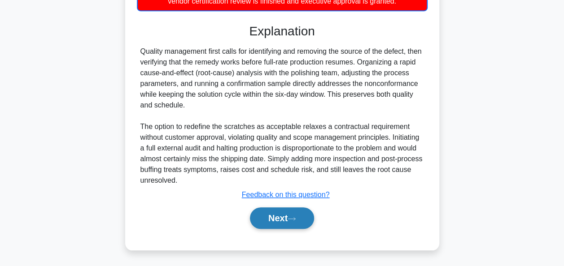
click at [274, 218] on button "Next" at bounding box center [282, 219] width 64 height 22
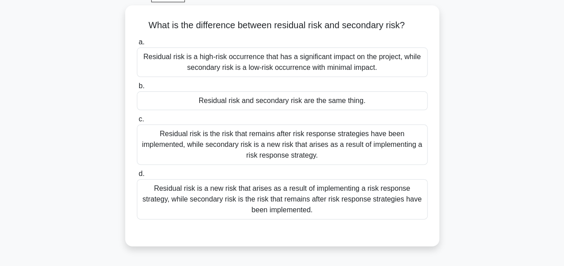
scroll to position [46, 0]
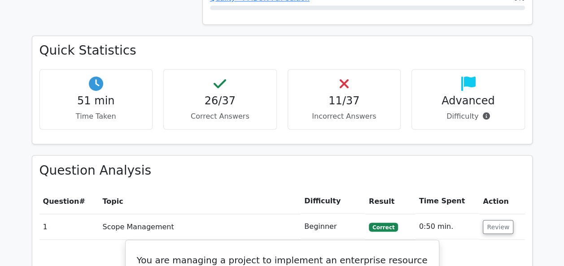
scroll to position [679, 0]
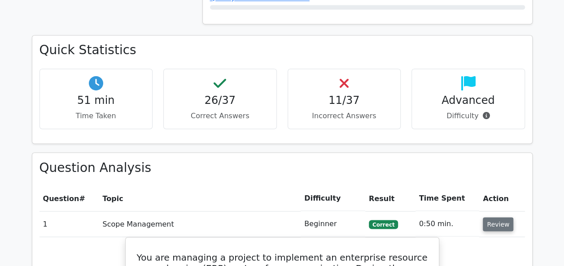
click at [496, 223] on button "Review" at bounding box center [498, 224] width 30 height 14
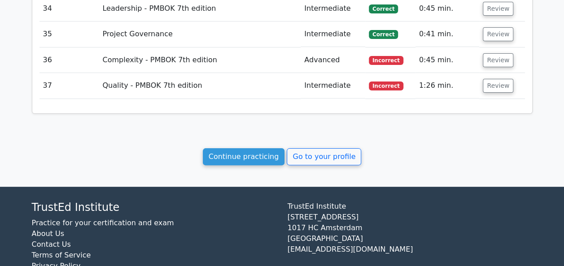
scroll to position [1746, 0]
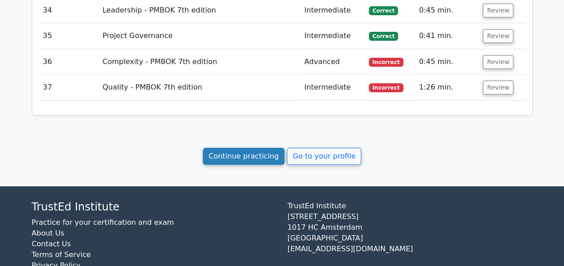
click at [235, 148] on link "Continue practicing" at bounding box center [244, 156] width 82 height 17
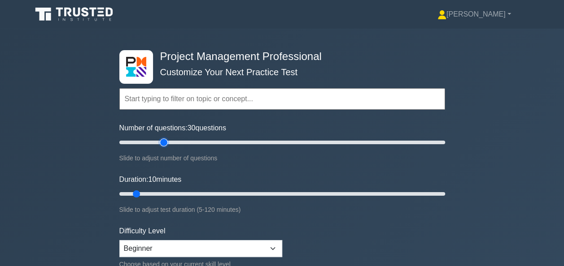
type input "30"
click at [166, 141] on input "Number of questions: 30 questions" at bounding box center [282, 142] width 326 height 11
click at [161, 191] on input "Duration: 20 minutes" at bounding box center [282, 194] width 326 height 11
click at [186, 193] on input "Duration: 20 minutes" at bounding box center [282, 194] width 326 height 11
type input "35"
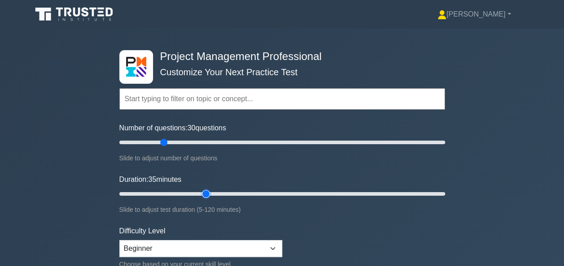
click at [204, 192] on input "Duration: 35 minutes" at bounding box center [282, 194] width 326 height 11
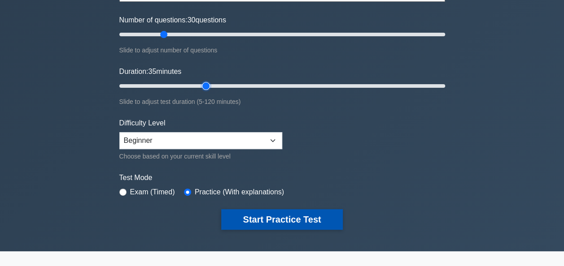
scroll to position [109, 0]
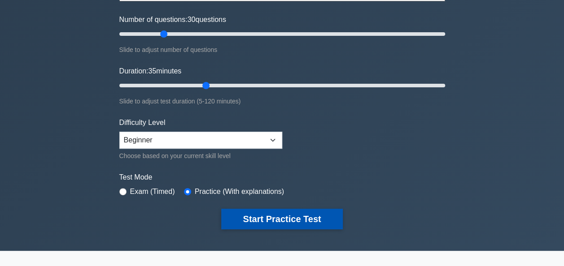
click at [256, 222] on button "Start Practice Test" at bounding box center [281, 219] width 121 height 21
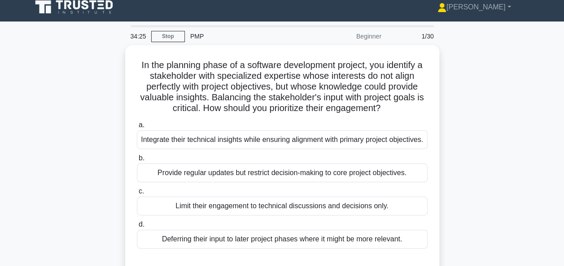
scroll to position [6, 0]
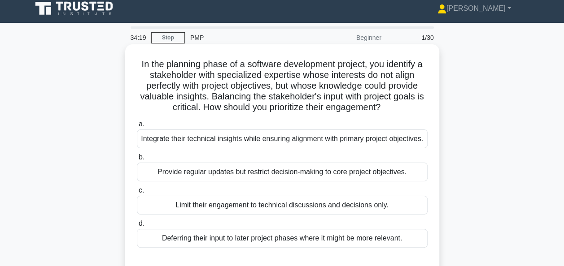
click at [276, 146] on div "Integrate their technical insights while ensuring alignment with primary projec…" at bounding box center [282, 139] width 291 height 19
click at [137, 127] on input "a. Integrate their technical insights while ensuring alignment with primary pro…" at bounding box center [137, 125] width 0 height 6
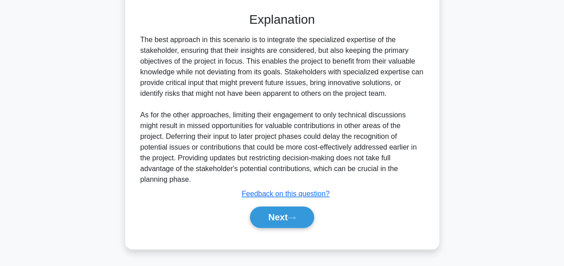
scroll to position [264, 0]
click at [274, 218] on button "Next" at bounding box center [282, 218] width 64 height 22
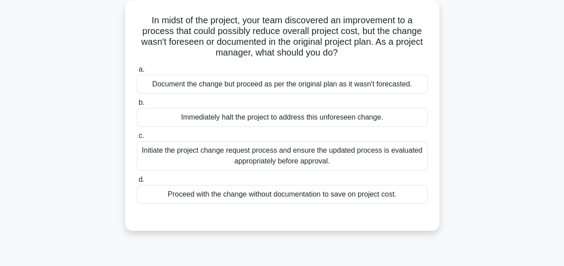
scroll to position [54, 0]
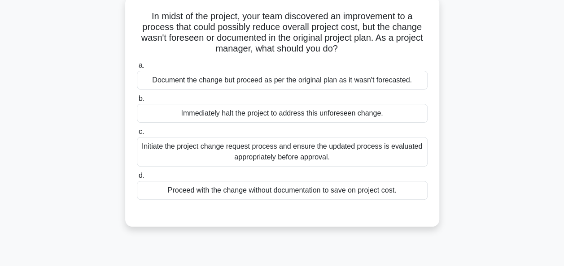
click at [296, 87] on div "Document the change but proceed as per the original plan as it wasn't forecaste…" at bounding box center [282, 80] width 291 height 19
click at [137, 69] on input "a. Document the change but proceed as per the original plan as it wasn't foreca…" at bounding box center [137, 66] width 0 height 6
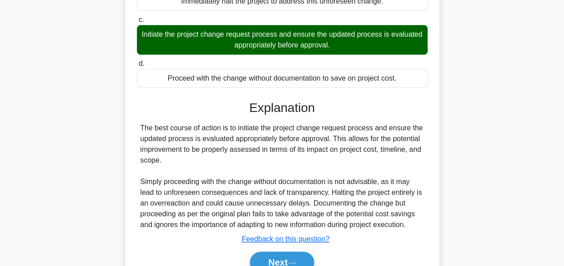
scroll to position [218, 0]
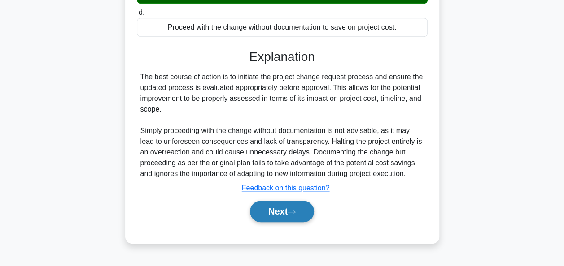
click at [272, 211] on button "Next" at bounding box center [282, 212] width 64 height 22
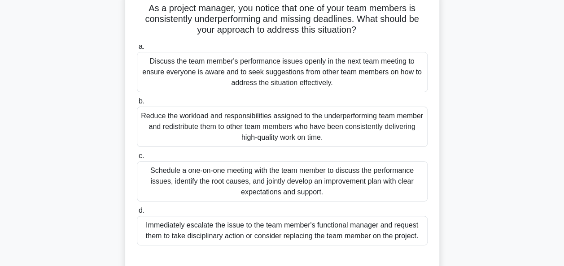
scroll to position [63, 0]
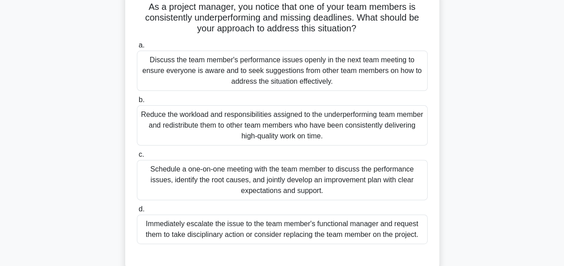
click at [266, 178] on div "Schedule a one-on-one meeting with the team member to discuss the performance i…" at bounding box center [282, 180] width 291 height 40
click at [137, 158] on input "c. Schedule a one-on-one meeting with the team member to discuss the performanc…" at bounding box center [137, 155] width 0 height 6
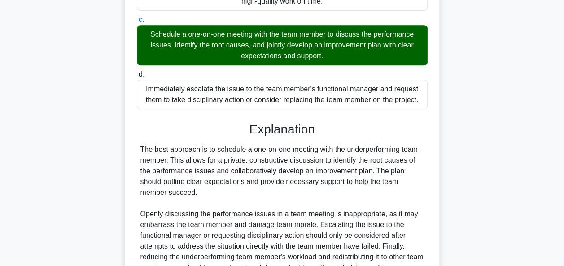
scroll to position [296, 0]
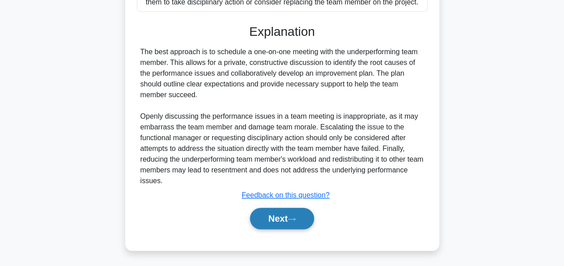
click at [270, 214] on button "Next" at bounding box center [282, 219] width 64 height 22
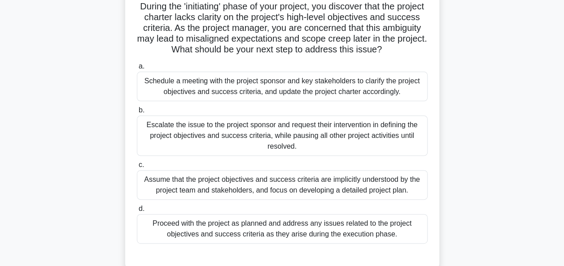
scroll to position [67, 0]
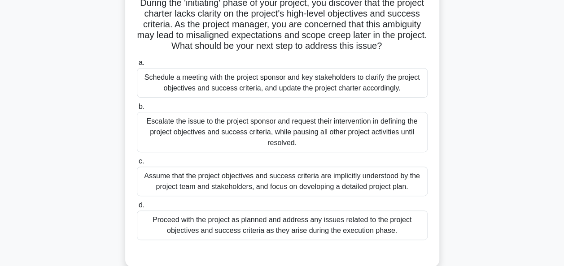
click at [296, 88] on div "Schedule a meeting with the project sponsor and key stakeholders to clarify the…" at bounding box center [282, 83] width 291 height 30
click at [137, 66] on input "a. Schedule a meeting with the project sponsor and key stakeholders to clarify …" at bounding box center [137, 63] width 0 height 6
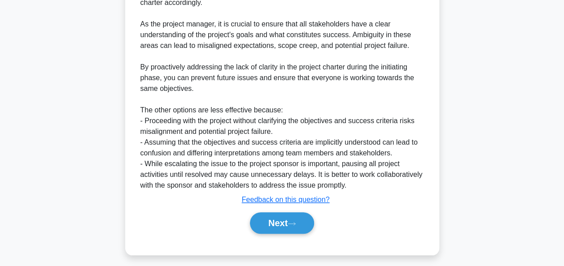
scroll to position [371, 0]
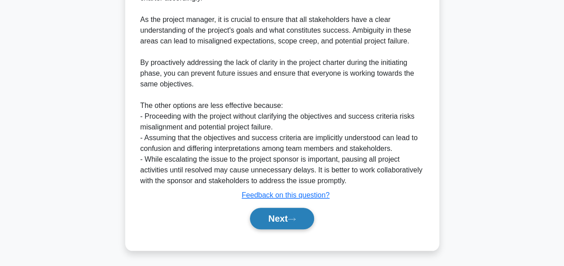
click at [279, 211] on button "Next" at bounding box center [282, 219] width 64 height 22
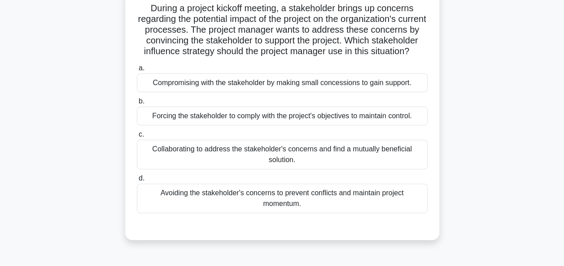
scroll to position [61, 0]
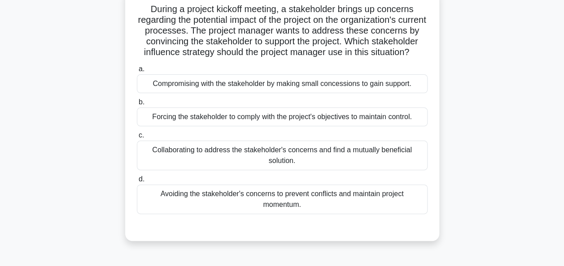
click at [284, 165] on div "Collaborating to address the stakeholder's concerns and find a mutually benefic…" at bounding box center [282, 156] width 291 height 30
click at [137, 139] on input "c. Collaborating to address the stakeholder's concerns and find a mutually bene…" at bounding box center [137, 136] width 0 height 6
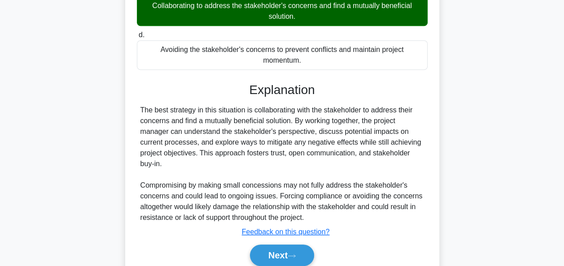
scroll to position [253, 0]
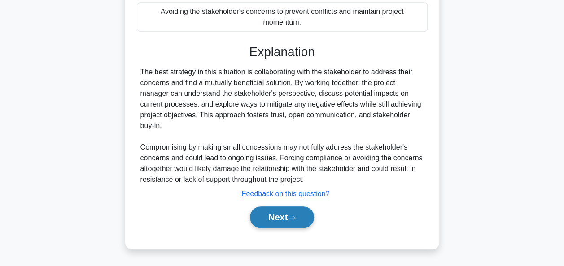
click at [269, 210] on button "Next" at bounding box center [282, 218] width 64 height 22
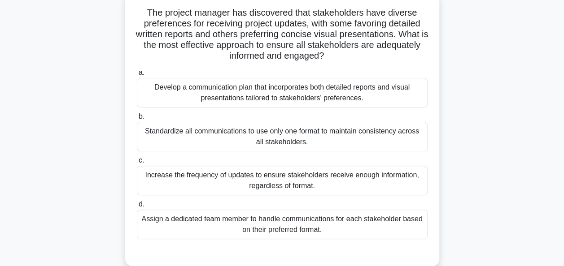
scroll to position [51, 0]
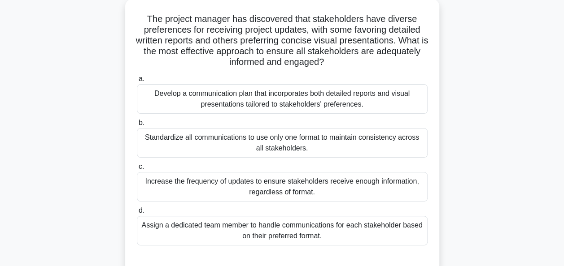
click at [295, 102] on div "Develop a communication plan that incorporates both detailed reports and visual…" at bounding box center [282, 99] width 291 height 30
click at [137, 82] on input "a. Develop a communication plan that incorporates both detailed reports and vis…" at bounding box center [137, 79] width 0 height 6
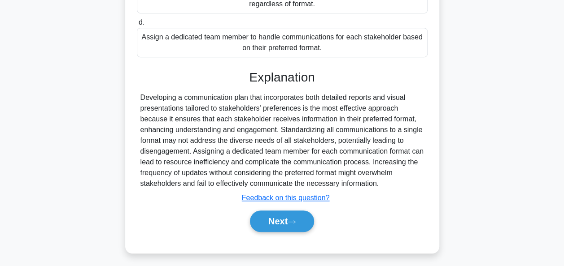
scroll to position [242, 0]
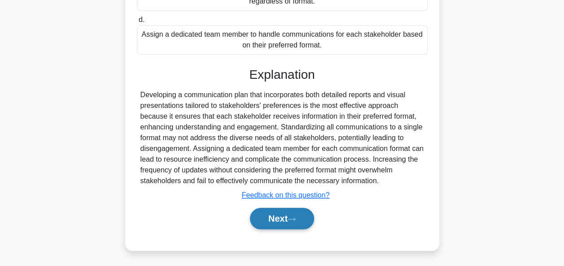
click at [281, 215] on button "Next" at bounding box center [282, 219] width 64 height 22
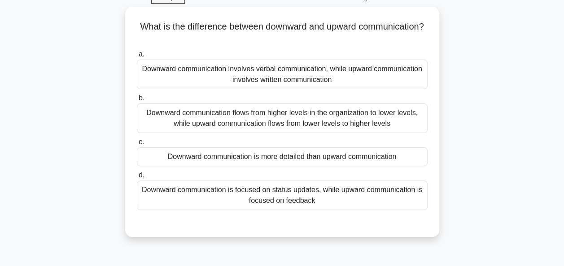
scroll to position [46, 0]
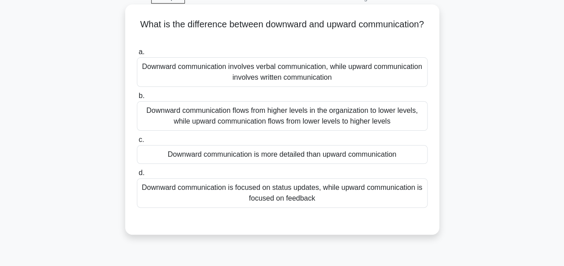
click at [298, 25] on h5 "What is the difference between downward and upward communication? .spinner_0XTQ…" at bounding box center [282, 30] width 292 height 22
click at [300, 25] on h5 "What is the difference between downward and upward communication? .spinner_0XTQ…" at bounding box center [282, 30] width 292 height 22
drag, startPoint x: 300, startPoint y: 25, endPoint x: 302, endPoint y: 34, distance: 9.4
click at [302, 34] on h5 "What is the difference between downward and upward communication? .spinner_0XTQ…" at bounding box center [282, 30] width 292 height 22
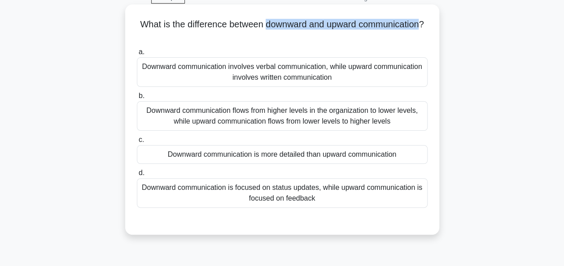
drag, startPoint x: 302, startPoint y: 34, endPoint x: 289, endPoint y: 39, distance: 13.8
copy h5 "downward and upward communication"
click at [255, 117] on div "Downward communication flows from higher levels in the organization to lower le…" at bounding box center [282, 116] width 291 height 30
click at [137, 99] on input "b. Downward communication flows from higher levels in the organization to lower…" at bounding box center [137, 96] width 0 height 6
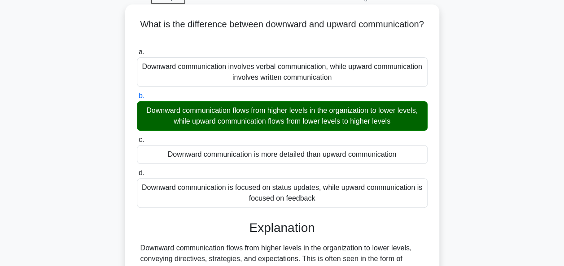
scroll to position [218, 0]
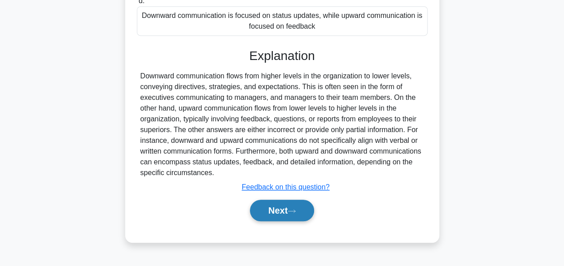
click at [280, 217] on button "Next" at bounding box center [282, 211] width 64 height 22
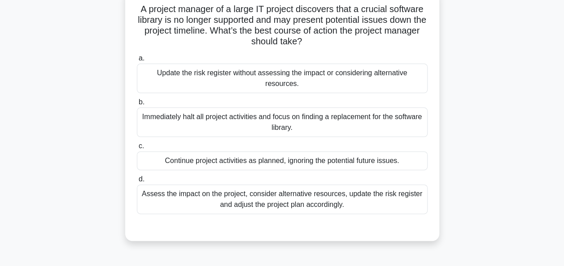
scroll to position [64, 0]
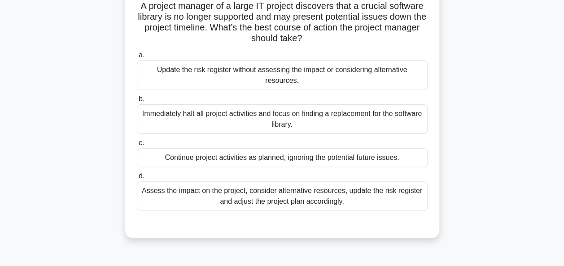
click at [278, 192] on div "Assess the impact on the project, consider alternative resources, update the ri…" at bounding box center [282, 197] width 291 height 30
click at [137, 179] on input "d. Assess the impact on the project, consider alternative resources, update the…" at bounding box center [137, 177] width 0 height 6
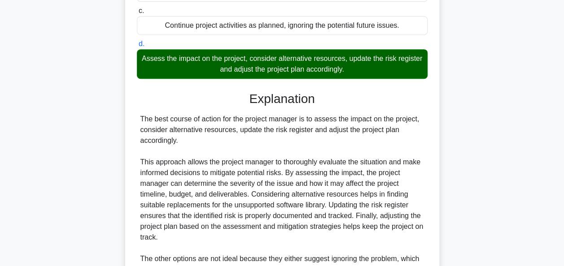
scroll to position [296, 0]
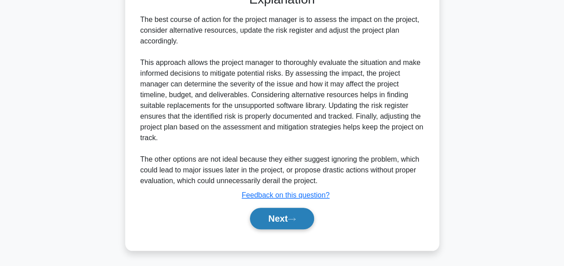
click at [274, 219] on button "Next" at bounding box center [282, 219] width 64 height 22
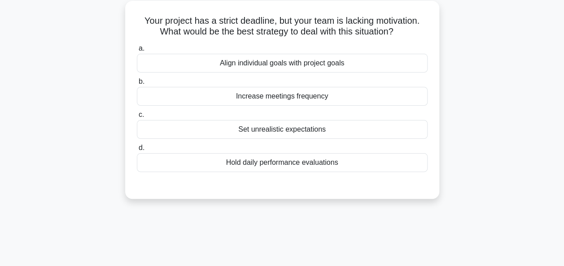
scroll to position [52, 0]
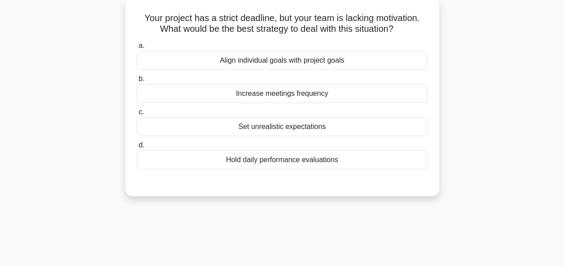
click at [290, 65] on div "Align individual goals with project goals" at bounding box center [282, 60] width 291 height 19
click at [137, 49] on input "a. Align individual goals with project goals" at bounding box center [137, 46] width 0 height 6
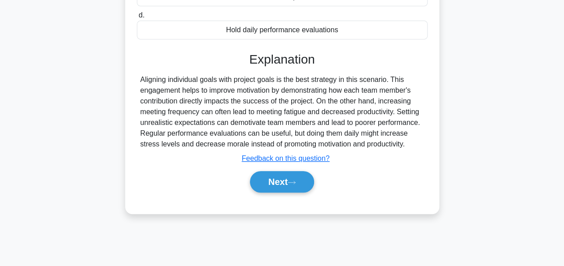
scroll to position [218, 0]
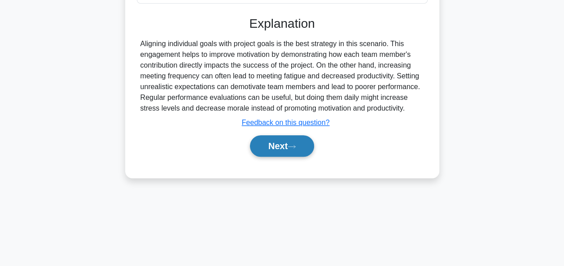
click at [278, 143] on button "Next" at bounding box center [282, 146] width 64 height 22
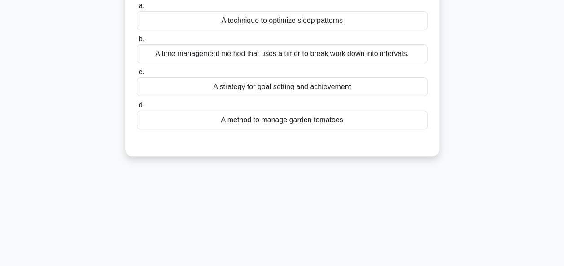
scroll to position [55, 0]
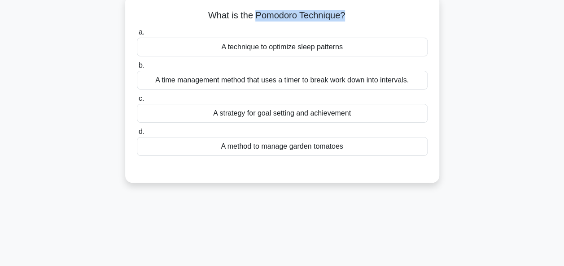
drag, startPoint x: 253, startPoint y: 15, endPoint x: 343, endPoint y: 15, distance: 90.6
click at [343, 15] on h5 "What is the Pomodoro Technique? .spinner_0XTQ{transform-origin:center;animation…" at bounding box center [282, 16] width 292 height 12
drag, startPoint x: 343, startPoint y: 15, endPoint x: 325, endPoint y: 16, distance: 18.9
copy h5 "Pomodoro Technique?"
click at [250, 76] on div "A time management method that uses a timer to break work down into intervals." at bounding box center [282, 80] width 291 height 19
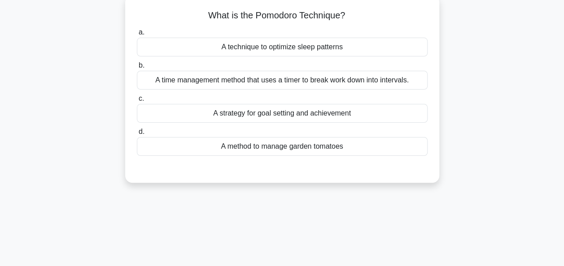
click at [137, 69] on input "b. A time management method that uses a timer to break work down into intervals." at bounding box center [137, 66] width 0 height 6
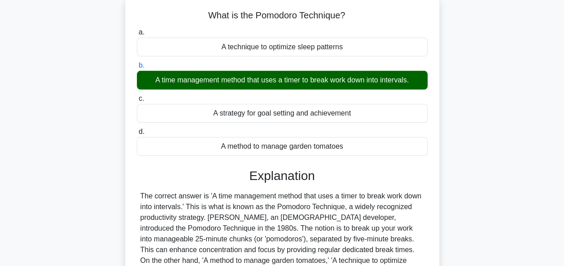
scroll to position [218, 0]
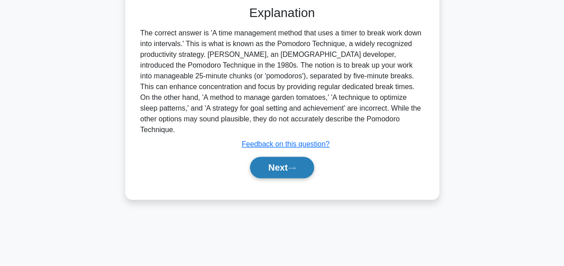
click at [275, 163] on button "Next" at bounding box center [282, 168] width 64 height 22
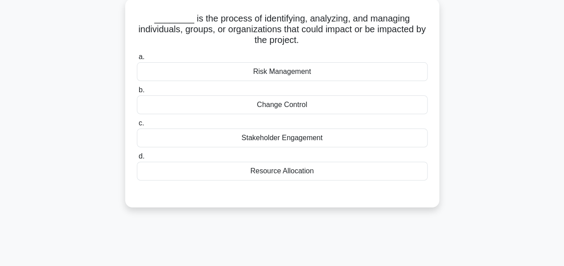
scroll to position [53, 0]
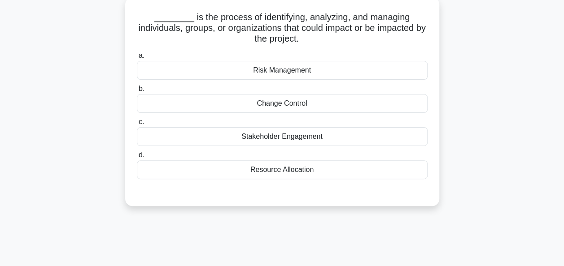
click at [272, 139] on div "Stakeholder Engagement" at bounding box center [282, 136] width 291 height 19
click at [137, 125] on input "c. Stakeholder Engagement" at bounding box center [137, 122] width 0 height 6
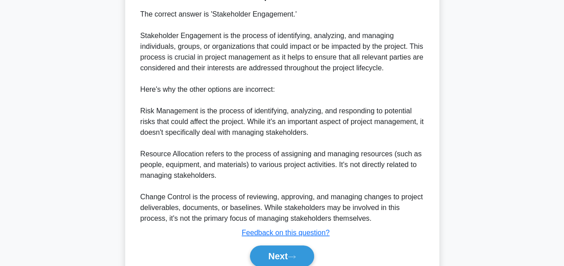
scroll to position [296, 0]
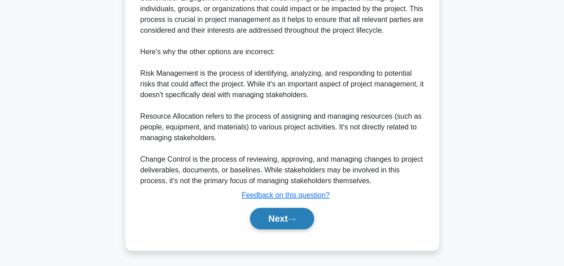
click at [277, 216] on button "Next" at bounding box center [282, 219] width 64 height 22
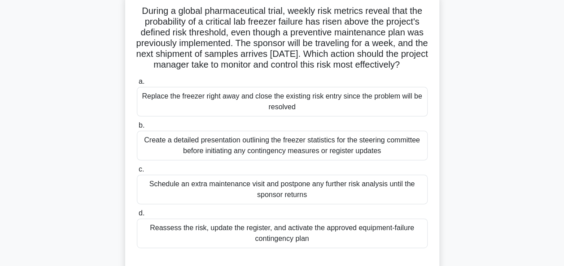
scroll to position [59, 0]
click at [259, 161] on div "Create a detailed presentation outlining the freezer statistics for the steerin…" at bounding box center [282, 146] width 291 height 30
click at [137, 129] on input "b. Create a detailed presentation outlining the freezer statistics for the stee…" at bounding box center [137, 126] width 0 height 6
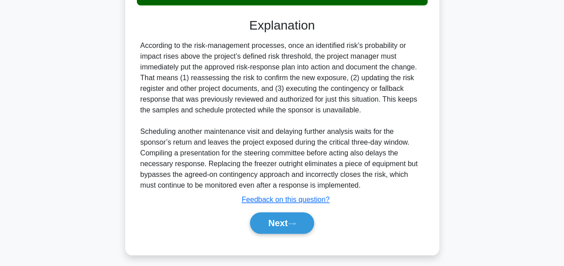
scroll to position [319, 0]
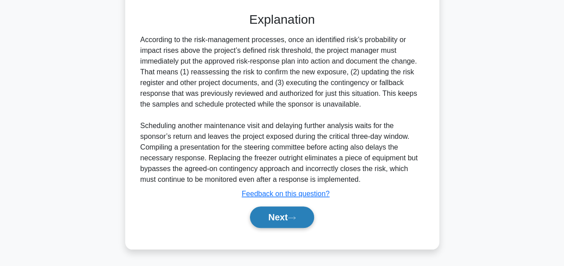
click at [274, 213] on button "Next" at bounding box center [282, 218] width 64 height 22
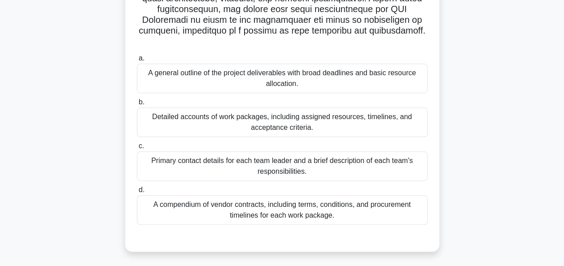
scroll to position [267, 0]
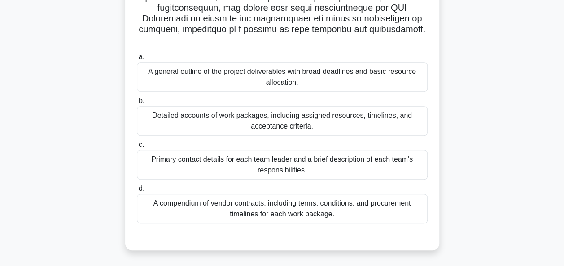
click at [295, 117] on div "Detailed accounts of work packages, including assigned resources, timelines, an…" at bounding box center [282, 121] width 291 height 30
click at [137, 104] on input "b. Detailed accounts of work packages, including assigned resources, timelines,…" at bounding box center [137, 101] width 0 height 6
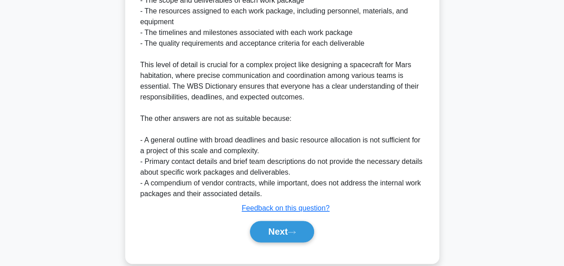
scroll to position [619, 0]
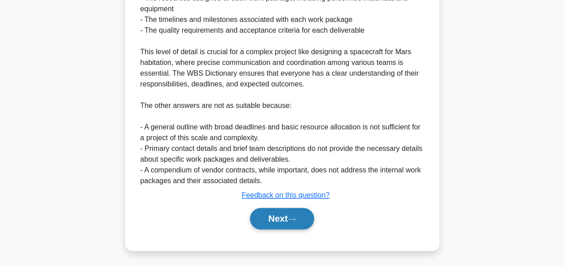
click at [272, 212] on button "Next" at bounding box center [282, 219] width 64 height 22
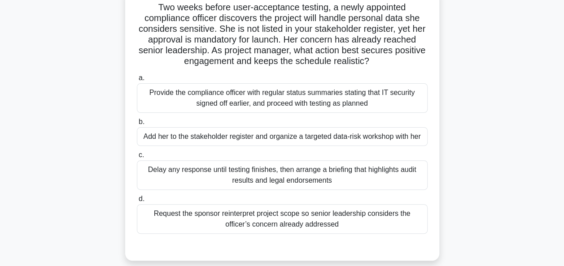
scroll to position [64, 0]
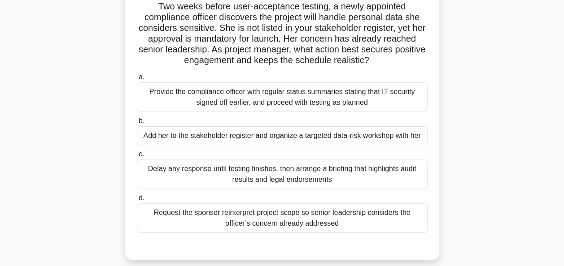
click at [300, 142] on div "Add her to the stakeholder register and organize a targeted data-risk workshop …" at bounding box center [282, 135] width 291 height 19
click at [137, 124] on input "b. Add her to the stakeholder register and organize a targeted data-risk worksh…" at bounding box center [137, 121] width 0 height 6
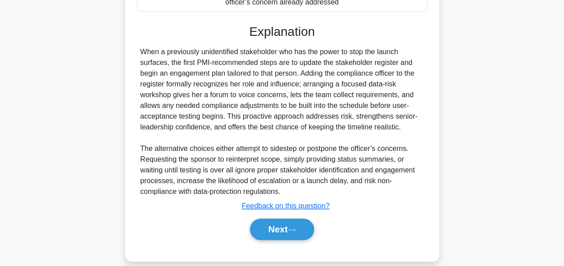
scroll to position [307, 0]
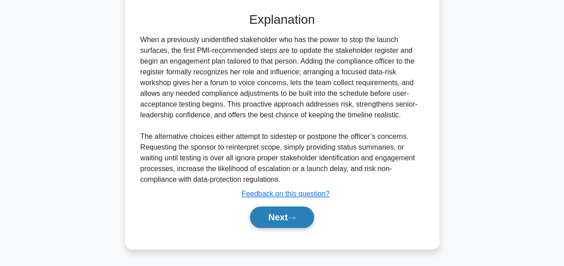
click at [285, 224] on button "Next" at bounding box center [282, 218] width 64 height 22
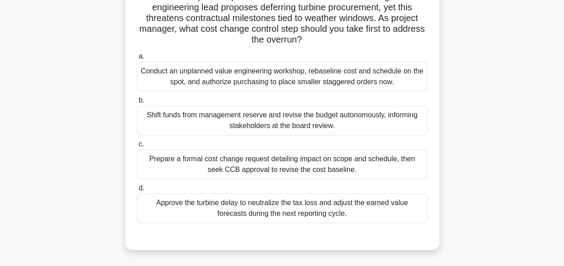
scroll to position [107, 0]
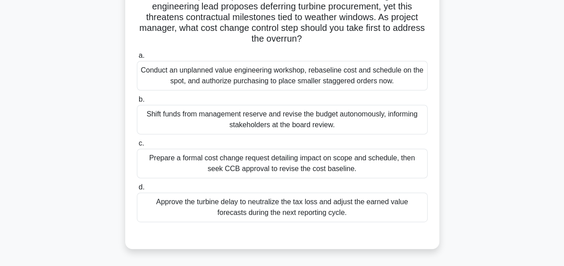
click at [273, 165] on div "Prepare a formal cost change request detailing impact on scope and schedule, th…" at bounding box center [282, 164] width 291 height 30
click at [137, 147] on input "c. Prepare a formal cost change request detailing impact on scope and schedule,…" at bounding box center [137, 144] width 0 height 6
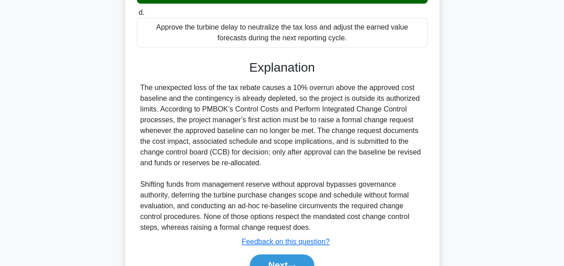
scroll to position [328, 0]
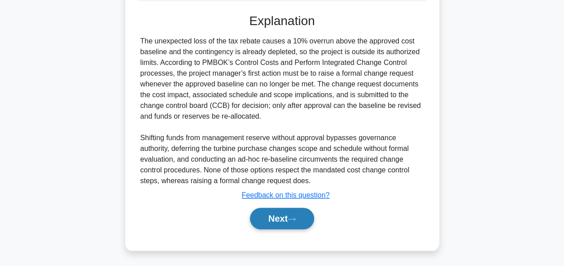
click at [270, 222] on button "Next" at bounding box center [282, 219] width 64 height 22
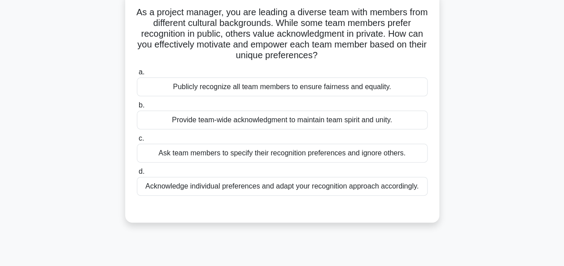
scroll to position [60, 0]
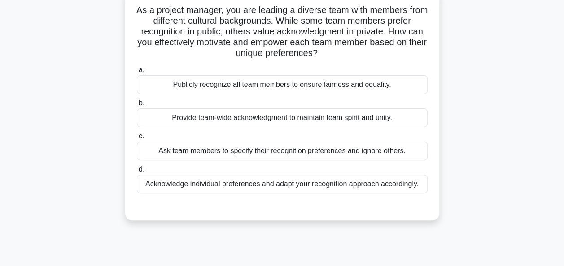
click at [254, 185] on div "Acknowledge individual preferences and adapt your recognition approach accordin…" at bounding box center [282, 184] width 291 height 19
click at [137, 173] on input "d. Acknowledge individual preferences and adapt your recognition approach accor…" at bounding box center [137, 170] width 0 height 6
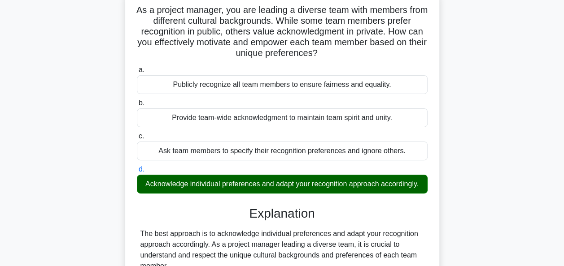
scroll to position [285, 0]
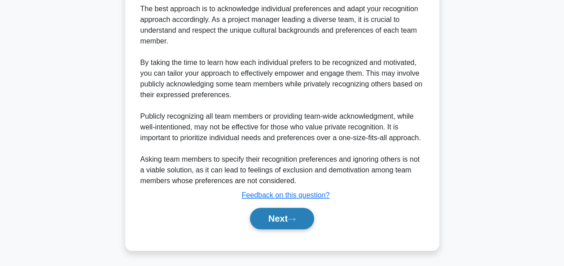
click at [273, 226] on button "Next" at bounding box center [282, 219] width 64 height 22
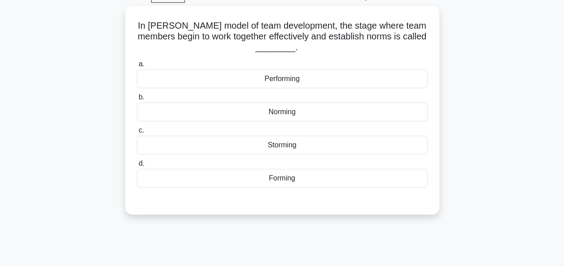
scroll to position [46, 0]
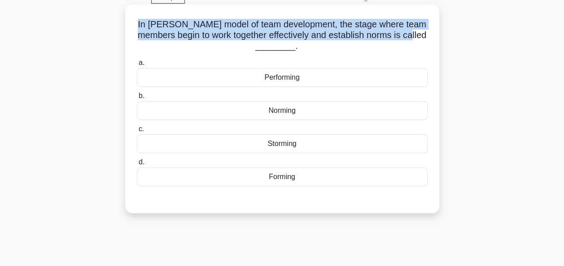
drag, startPoint x: 151, startPoint y: 26, endPoint x: 270, endPoint y: 44, distance: 119.8
click at [270, 44] on h5 "In Tuckman's model of team development, the stage where team members begin to w…" at bounding box center [282, 35] width 292 height 33
drag, startPoint x: 270, startPoint y: 44, endPoint x: 247, endPoint y: 34, distance: 24.5
copy h5 "In Tuckman's model of team development, the stage where team members begin to w…"
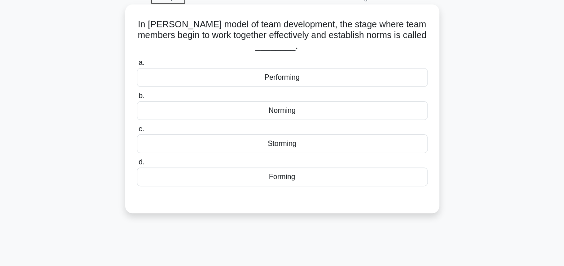
click at [279, 116] on div "Norming" at bounding box center [282, 110] width 291 height 19
click at [137, 99] on input "b. Norming" at bounding box center [137, 96] width 0 height 6
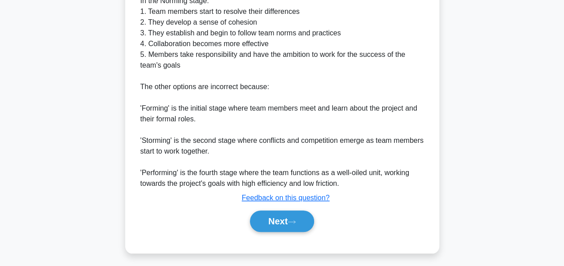
scroll to position [339, 0]
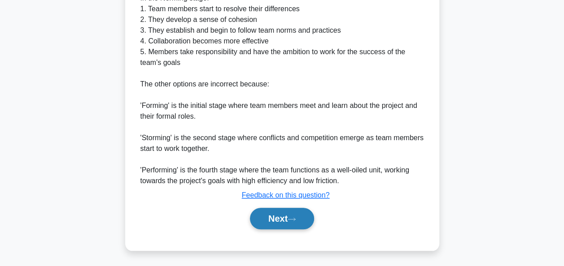
click at [275, 212] on button "Next" at bounding box center [282, 219] width 64 height 22
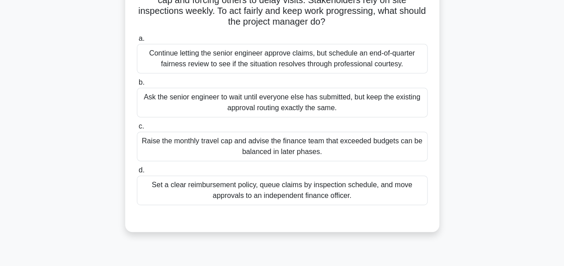
scroll to position [105, 0]
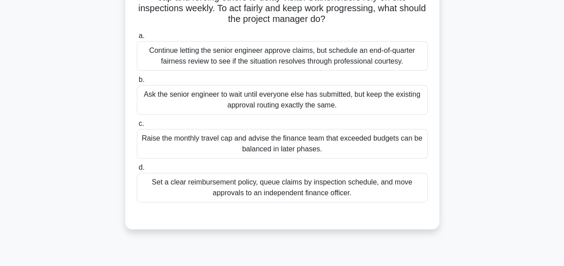
click at [271, 194] on div "Set a clear reimbursement policy, queue claims by inspection schedule, and move…" at bounding box center [282, 188] width 291 height 30
click at [137, 171] on input "d. Set a clear reimbursement policy, queue claims by inspection schedule, and m…" at bounding box center [137, 168] width 0 height 6
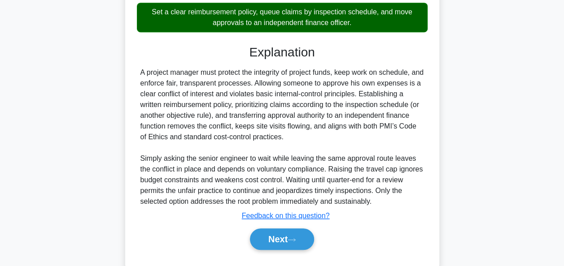
scroll to position [296, 0]
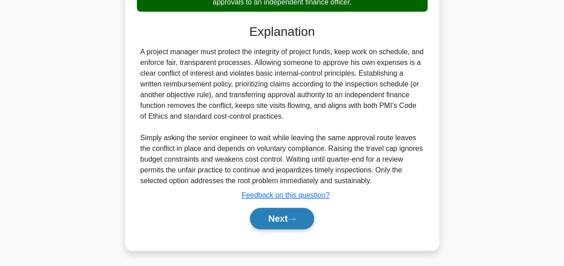
click at [279, 216] on button "Next" at bounding box center [282, 219] width 64 height 22
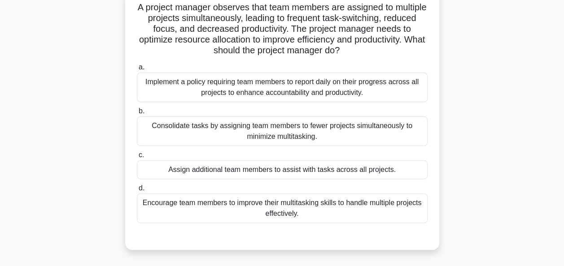
scroll to position [65, 0]
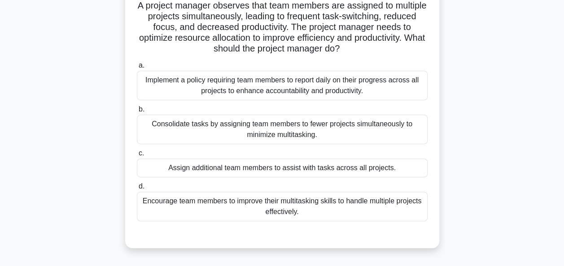
click at [265, 133] on div "Consolidate tasks by assigning team members to fewer projects simultaneously to…" at bounding box center [282, 130] width 291 height 30
click at [137, 113] on input "b. Consolidate tasks by assigning team members to fewer projects simultaneously…" at bounding box center [137, 110] width 0 height 6
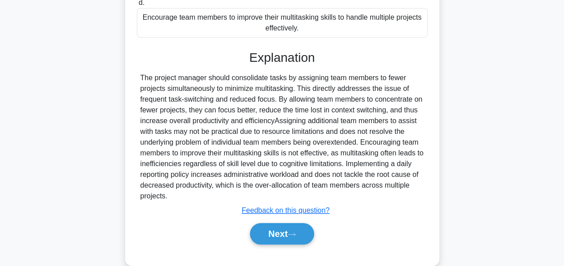
scroll to position [264, 0]
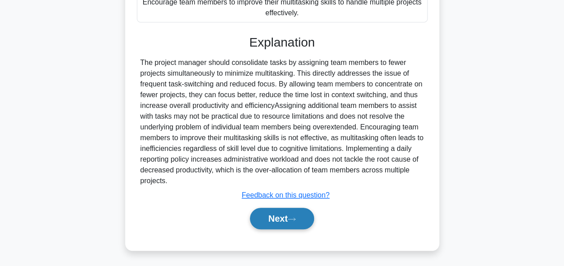
click at [284, 218] on button "Next" at bounding box center [282, 219] width 64 height 22
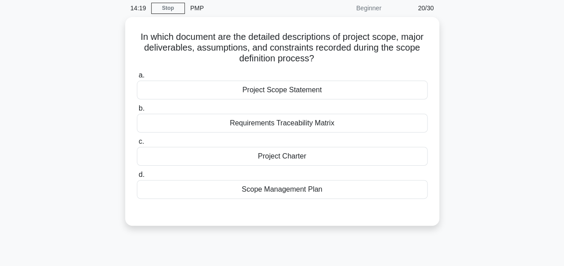
scroll to position [37, 0]
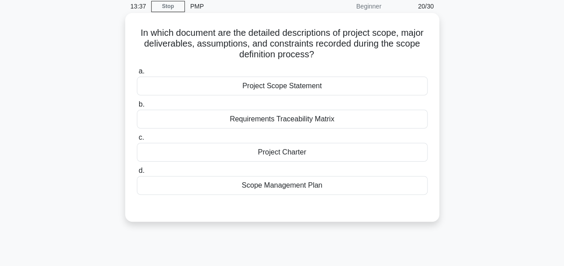
click at [293, 83] on div "Project Scope Statement" at bounding box center [282, 86] width 291 height 19
click at [137, 74] on input "a. Project Scope Statement" at bounding box center [137, 72] width 0 height 6
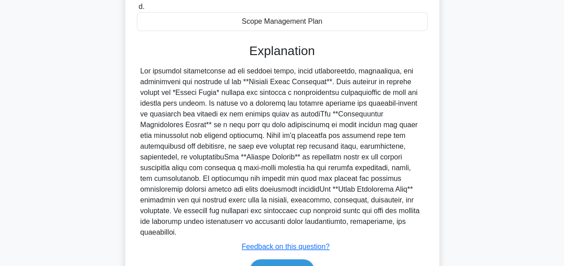
scroll to position [242, 0]
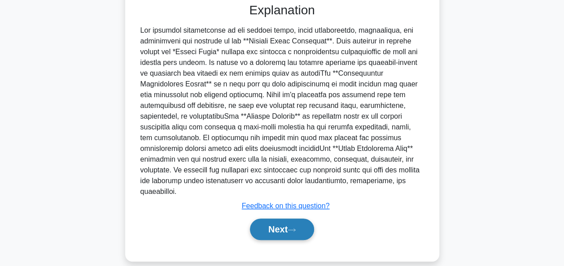
click at [275, 219] on button "Next" at bounding box center [282, 230] width 64 height 22
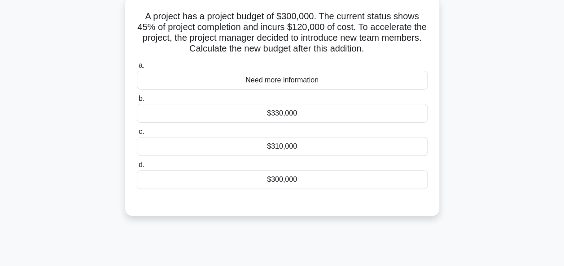
scroll to position [57, 0]
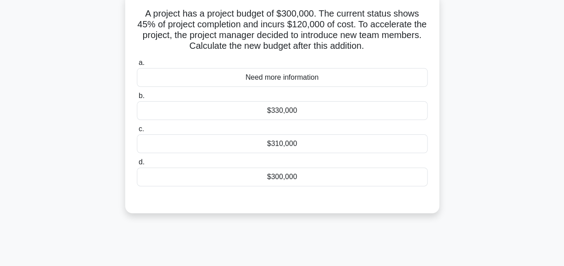
click at [286, 173] on div "$300,000" at bounding box center [282, 177] width 291 height 19
click at [137, 165] on input "d. $300,000" at bounding box center [137, 163] width 0 height 6
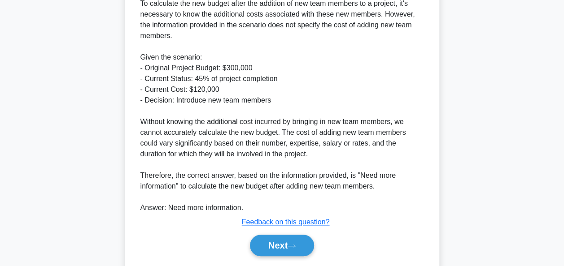
scroll to position [308, 0]
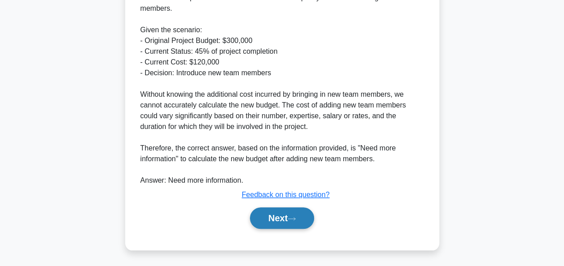
click at [276, 222] on button "Next" at bounding box center [282, 219] width 64 height 22
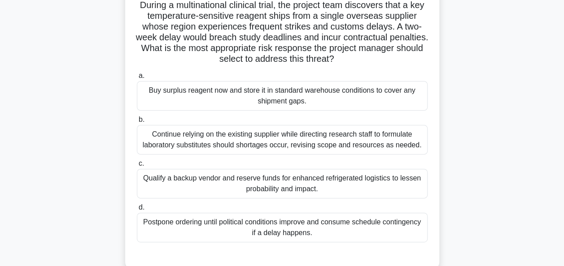
scroll to position [65, 0]
click at [275, 182] on div "Qualify a backup vendor and reserve funds for enhanced refrigerated logistics t…" at bounding box center [282, 184] width 291 height 30
click at [137, 166] on input "c. Qualify a backup vendor and reserve funds for enhanced refrigerated logistic…" at bounding box center [137, 164] width 0 height 6
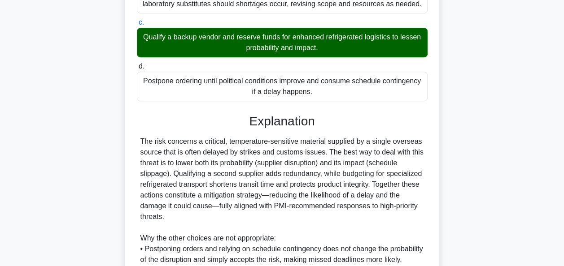
scroll to position [350, 0]
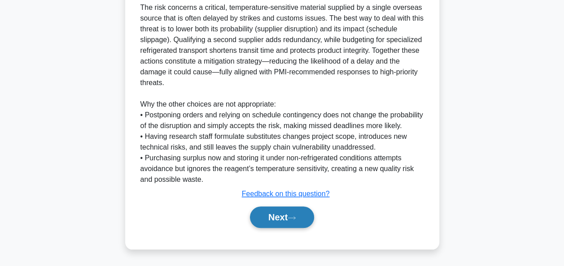
click at [276, 211] on button "Next" at bounding box center [282, 218] width 64 height 22
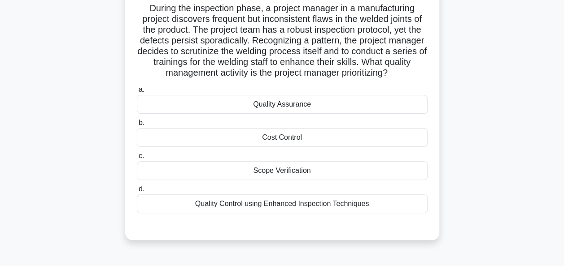
scroll to position [62, 0]
click at [279, 204] on div "Quality Control using Enhanced Inspection Techniques" at bounding box center [282, 204] width 291 height 19
click at [137, 192] on input "d. Quality Control using Enhanced Inspection Techniques" at bounding box center [137, 190] width 0 height 6
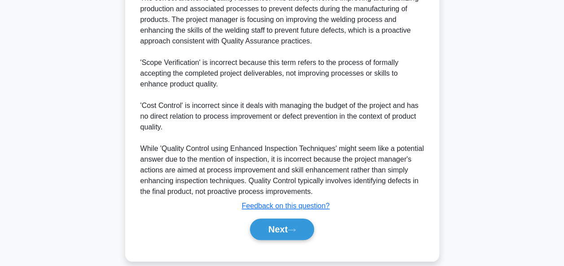
scroll to position [330, 0]
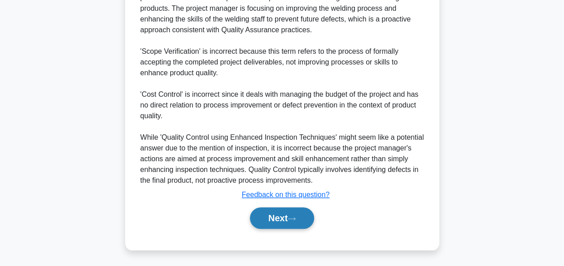
click at [272, 216] on button "Next" at bounding box center [282, 219] width 64 height 22
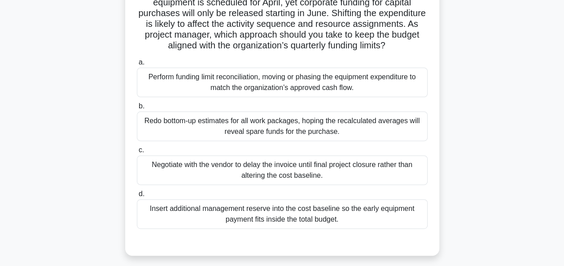
scroll to position [87, 0]
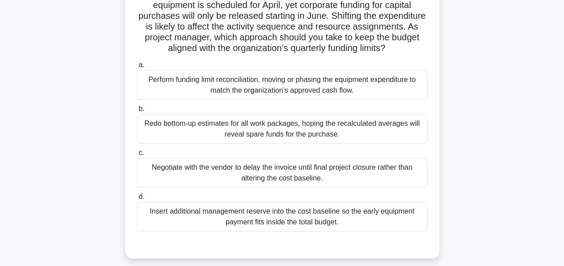
click at [294, 92] on div "Perform funding limit reconciliation, moving or phasing the equipment expenditu…" at bounding box center [282, 85] width 291 height 30
click at [137, 68] on input "a. Perform funding limit reconciliation, moving or phasing the equipment expend…" at bounding box center [137, 65] width 0 height 6
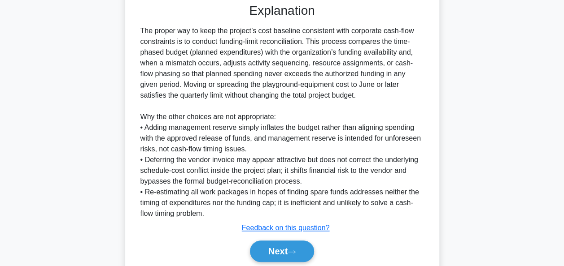
scroll to position [371, 0]
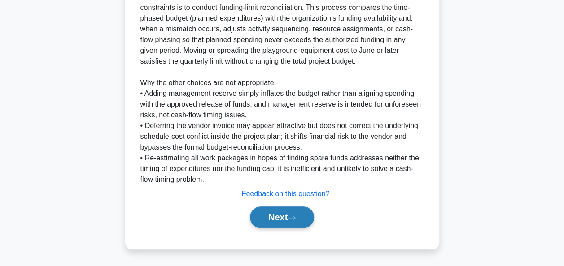
click at [274, 213] on button "Next" at bounding box center [282, 218] width 64 height 22
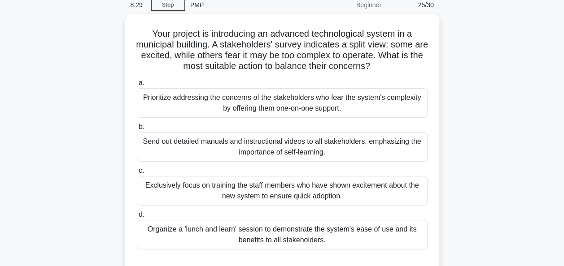
scroll to position [57, 0]
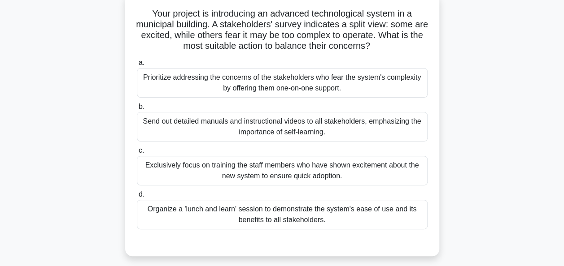
click at [299, 215] on div "Organize a 'lunch and learn' session to demonstrate the system's ease of use an…" at bounding box center [282, 215] width 291 height 30
click at [137, 198] on input "d. Organize a 'lunch and learn' session to demonstrate the system's ease of use…" at bounding box center [137, 195] width 0 height 6
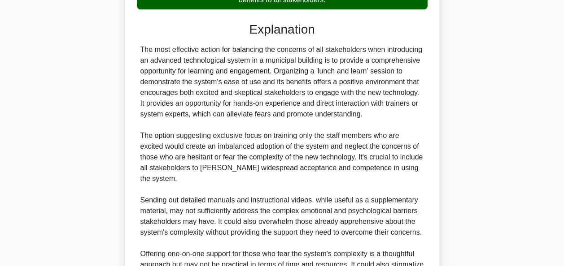
scroll to position [280, 0]
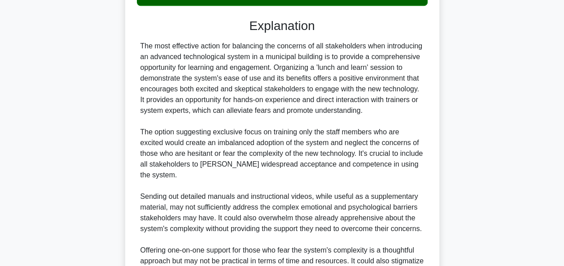
click at [329, 99] on div "The most effective action for balancing the concerns of all stakeholders when i…" at bounding box center [281, 170] width 283 height 258
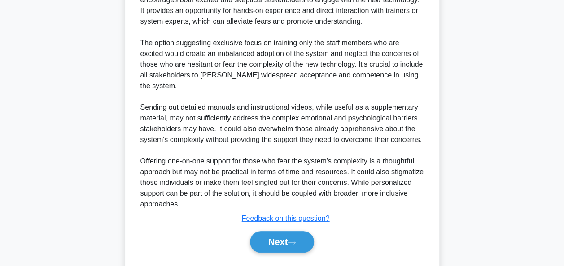
scroll to position [393, 0]
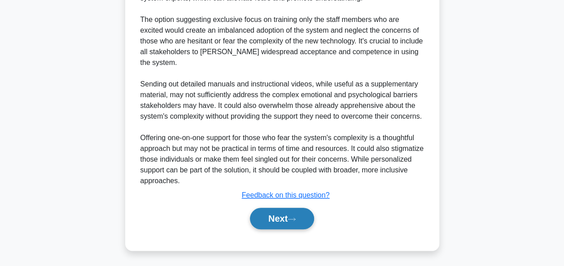
click at [272, 220] on button "Next" at bounding box center [282, 219] width 64 height 22
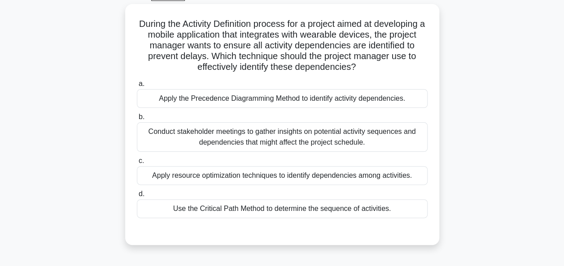
scroll to position [52, 0]
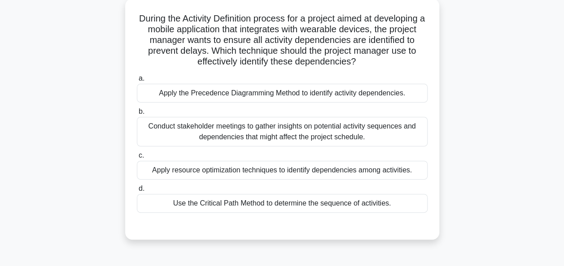
click at [283, 94] on div "Apply the Precedence Diagramming Method to identify activity dependencies." at bounding box center [282, 93] width 291 height 19
click at [137, 82] on input "a. Apply the Precedence Diagramming Method to identify activity dependencies." at bounding box center [137, 79] width 0 height 6
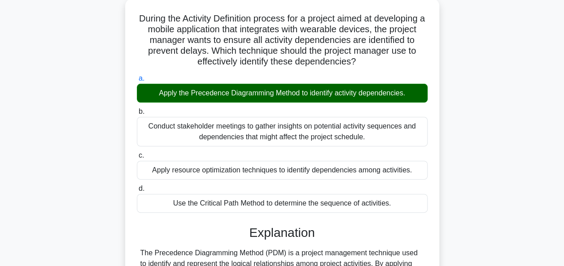
scroll to position [218, 0]
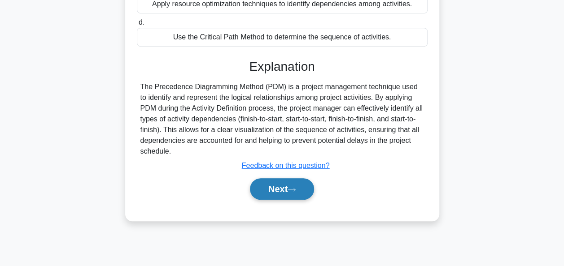
click at [283, 188] on button "Next" at bounding box center [282, 189] width 64 height 22
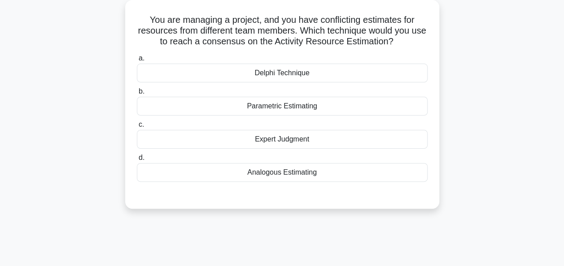
scroll to position [55, 0]
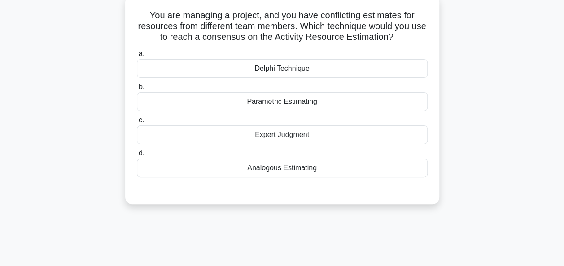
click at [283, 136] on div "Expert Judgment" at bounding box center [282, 135] width 291 height 19
click at [137, 123] on input "c. Expert Judgment" at bounding box center [137, 120] width 0 height 6
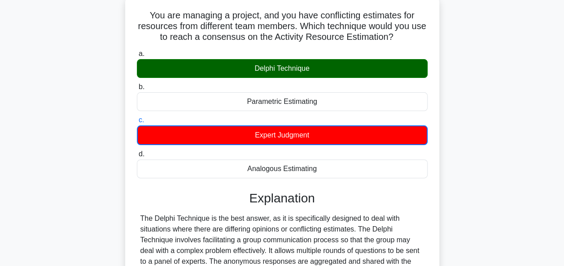
scroll to position [218, 0]
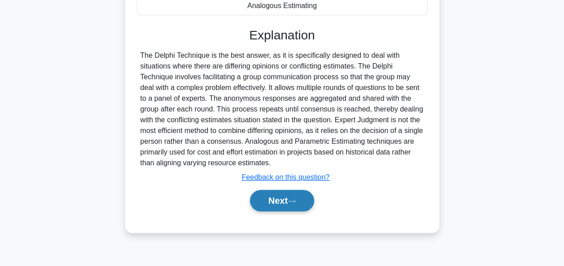
click at [270, 195] on button "Next" at bounding box center [282, 201] width 64 height 22
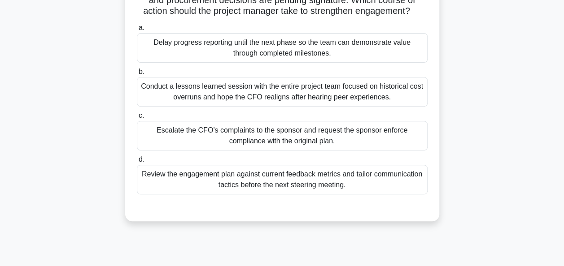
scroll to position [125, 0]
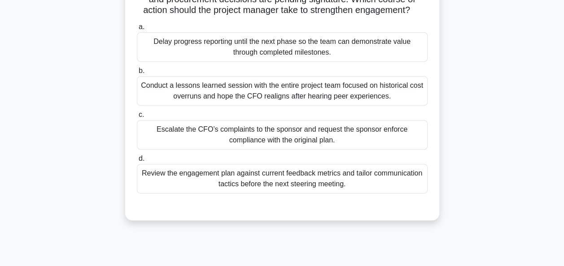
click at [267, 194] on div "Review the engagement plan against current feedback metrics and tailor communic…" at bounding box center [282, 179] width 291 height 30
click at [137, 162] on input "d. Review the engagement plan against current feedback metrics and tailor commu…" at bounding box center [137, 159] width 0 height 6
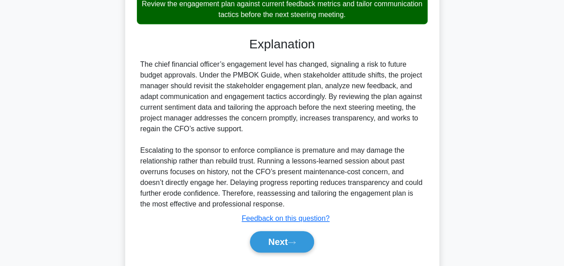
scroll to position [328, 0]
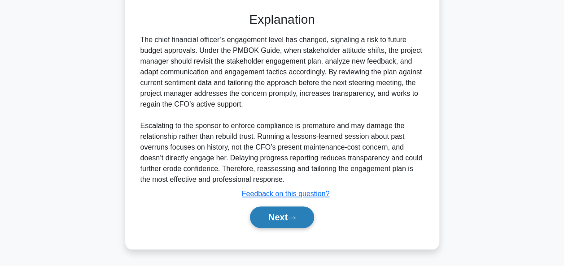
click at [276, 216] on button "Next" at bounding box center [282, 218] width 64 height 22
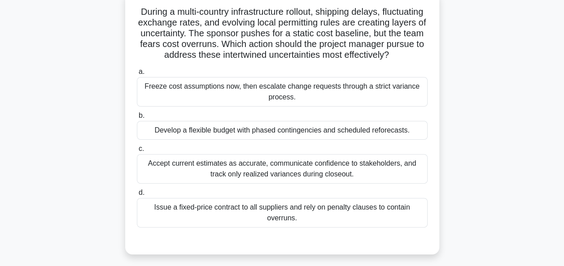
scroll to position [60, 0]
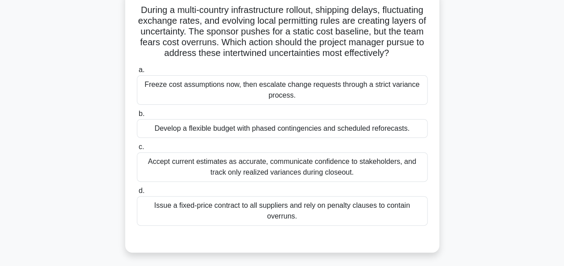
click at [253, 182] on div "Accept current estimates as accurate, communicate confidence to stakeholders, a…" at bounding box center [282, 167] width 291 height 30
click at [137, 150] on input "c. Accept current estimates as accurate, communicate confidence to stakeholders…" at bounding box center [137, 147] width 0 height 6
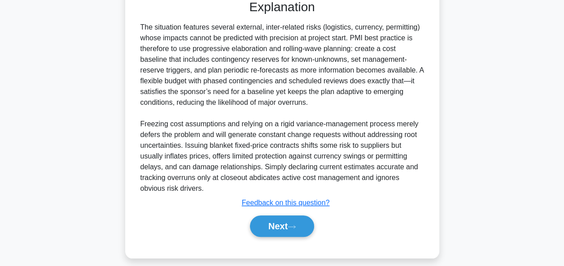
scroll to position [319, 0]
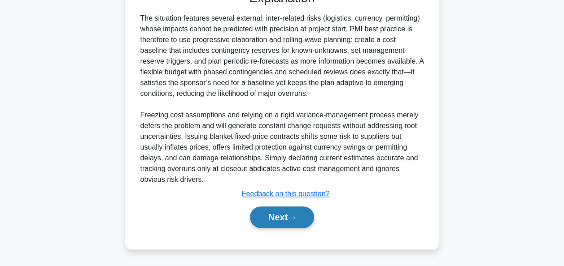
click at [274, 218] on button "Next" at bounding box center [282, 218] width 64 height 22
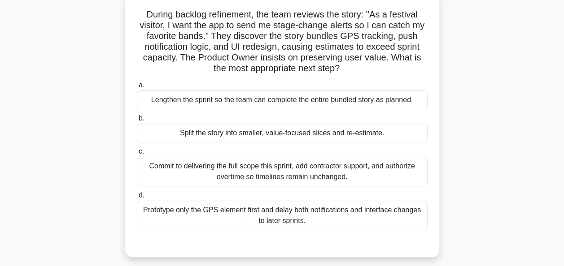
scroll to position [57, 0]
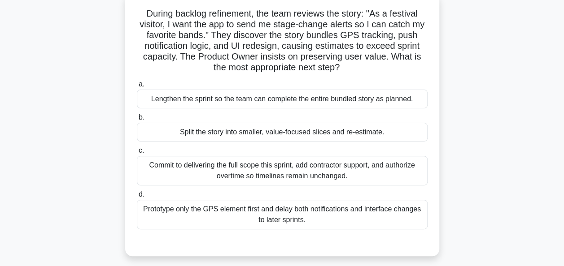
click at [291, 105] on div "Lengthen the sprint so the team can complete the entire bundled story as planne…" at bounding box center [282, 99] width 291 height 19
click at [137, 87] on input "a. Lengthen the sprint so the team can complete the entire bundled story as pla…" at bounding box center [137, 85] width 0 height 6
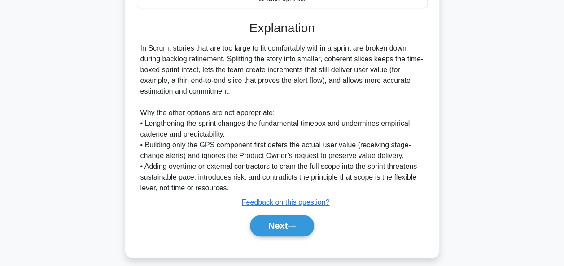
scroll to position [287, 0]
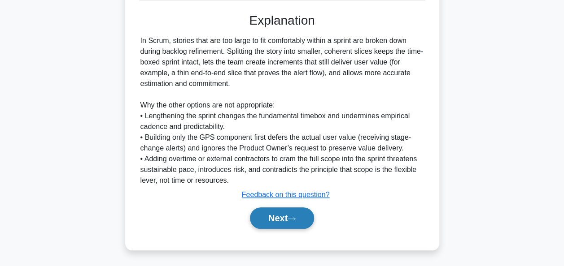
click at [286, 219] on button "Next" at bounding box center [282, 219] width 64 height 22
click at [273, 216] on button "Next" at bounding box center [282, 219] width 64 height 22
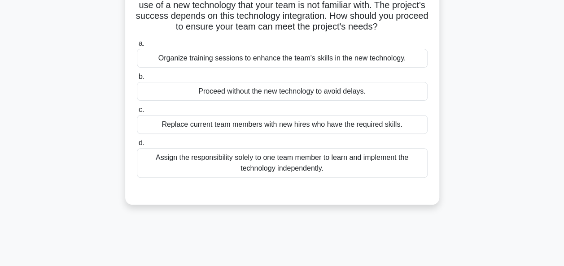
scroll to position [0, 0]
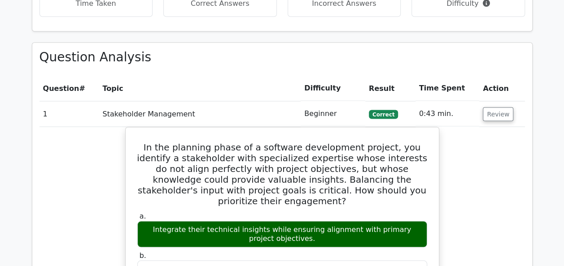
scroll to position [770, 0]
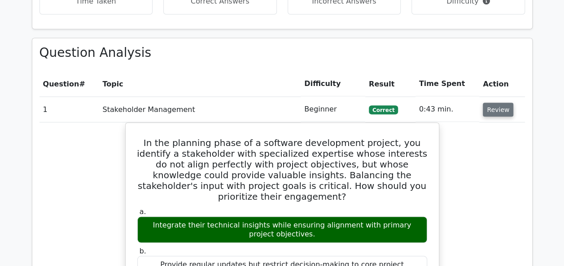
click at [488, 107] on button "Review" at bounding box center [498, 110] width 30 height 14
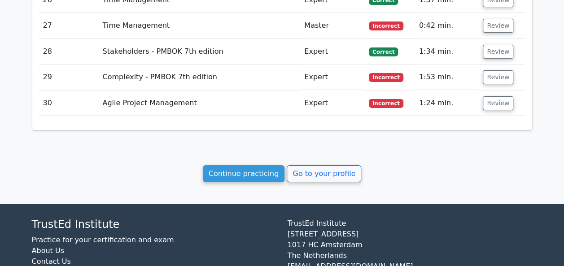
scroll to position [1559, 0]
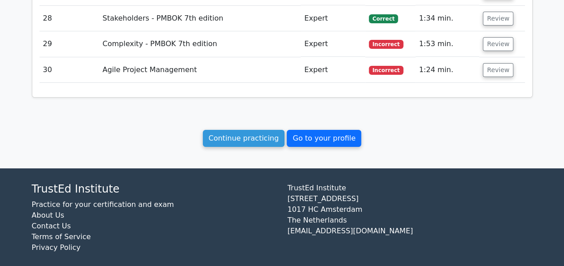
click at [337, 130] on link "Go to your profile" at bounding box center [324, 138] width 74 height 17
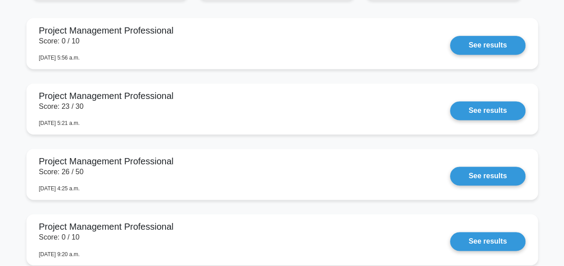
scroll to position [593, 0]
